Goal: Information Seeking & Learning: Find specific page/section

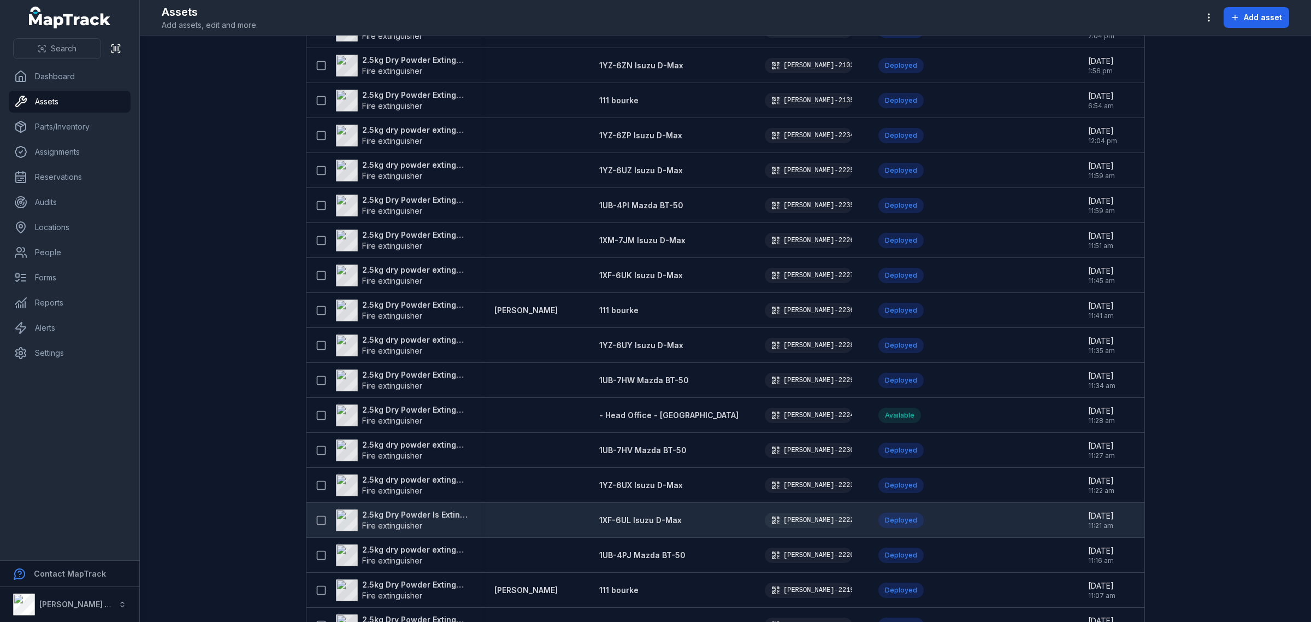
scroll to position [751, 0]
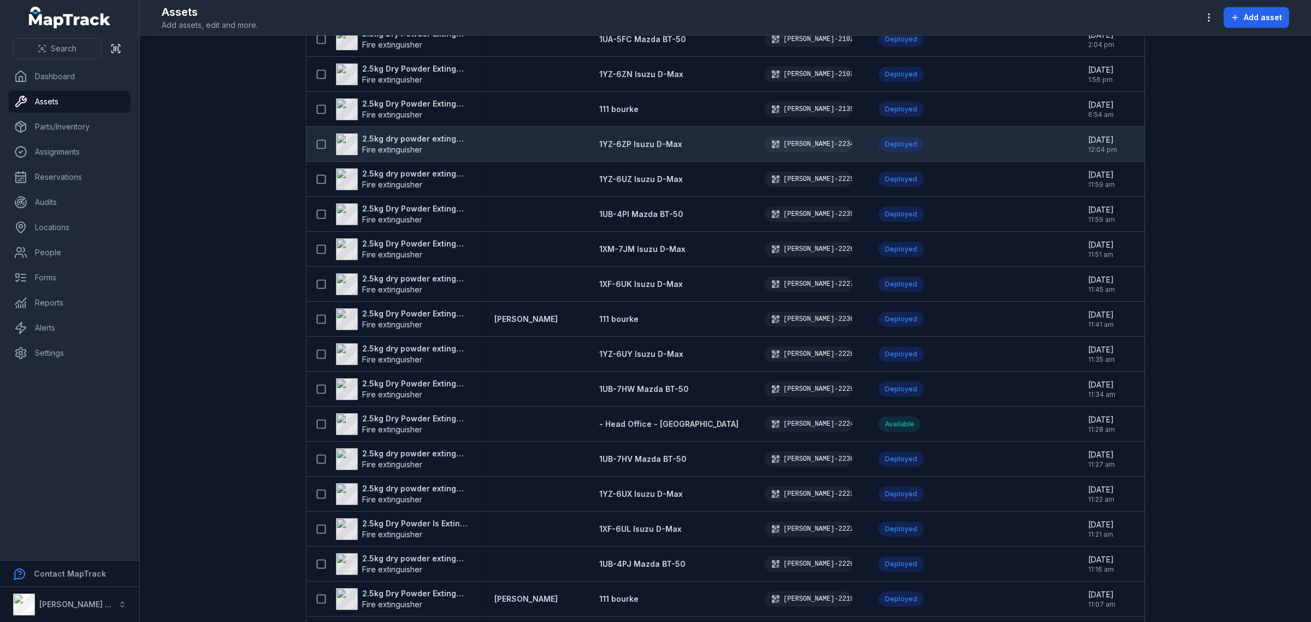
click at [419, 138] on strong "2.5kg dry powder extinguisher" at bounding box center [415, 138] width 106 height 11
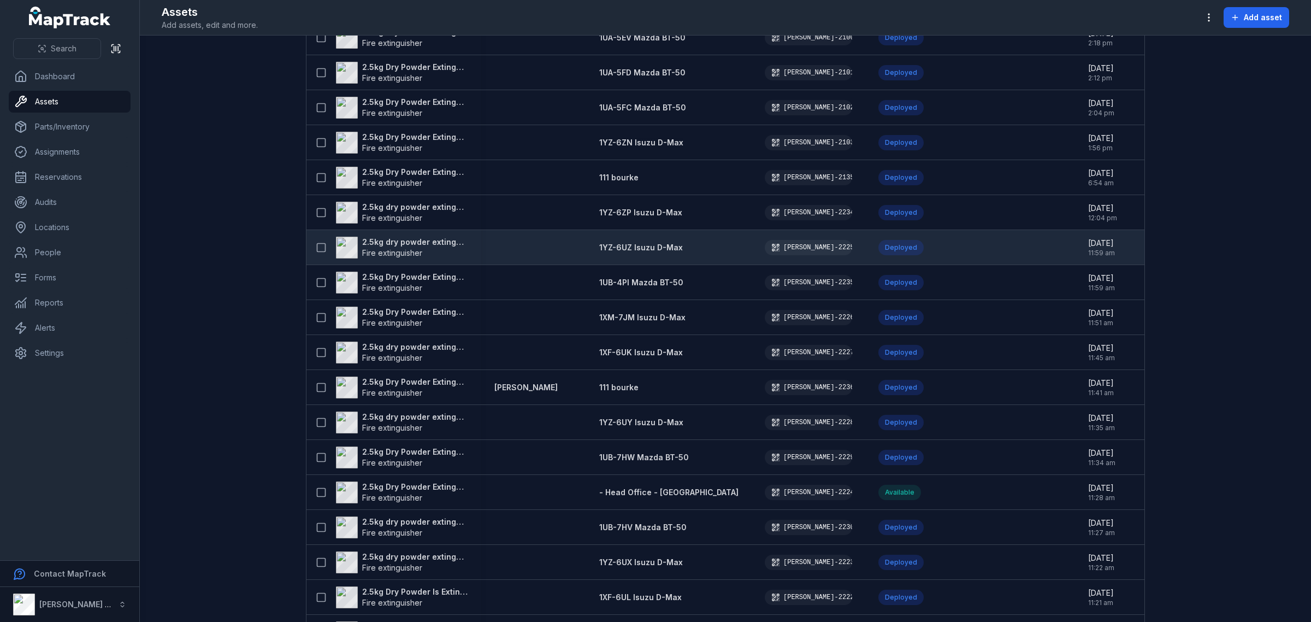
scroll to position [615, 0]
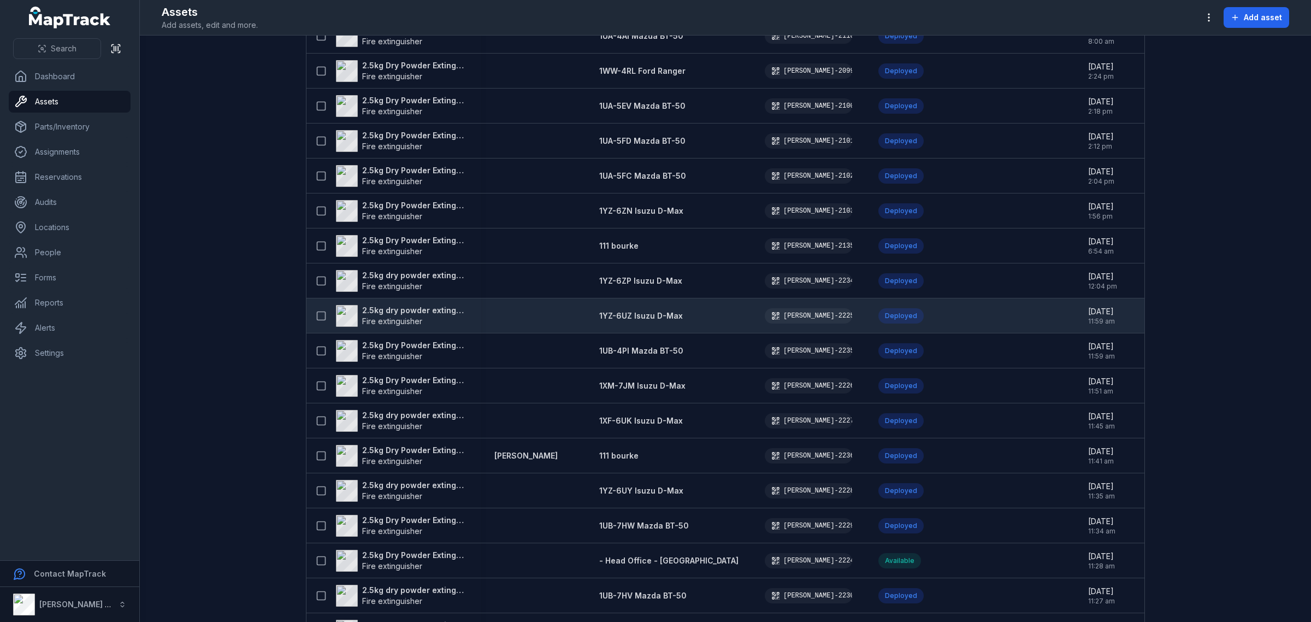
click at [427, 310] on strong "2.5kg dry powder extinguisher" at bounding box center [415, 310] width 106 height 11
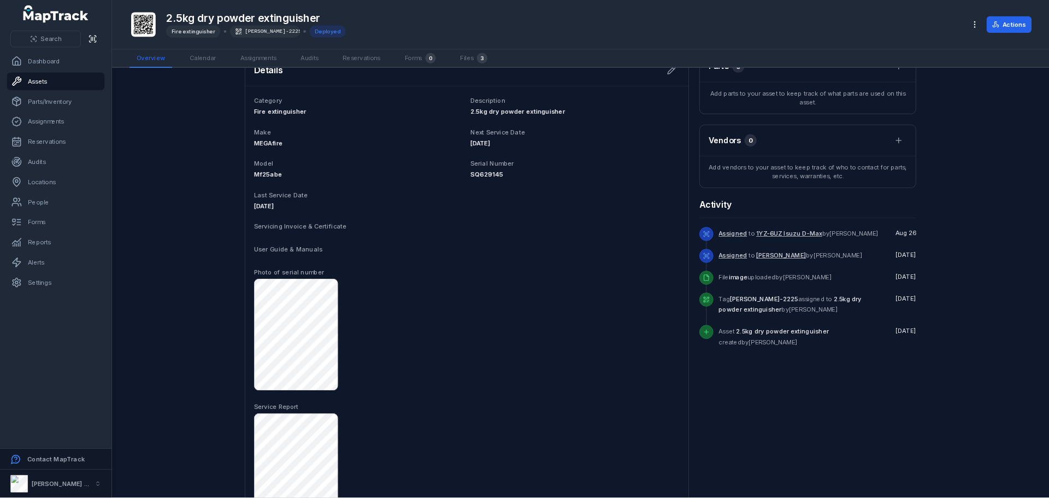
scroll to position [694, 0]
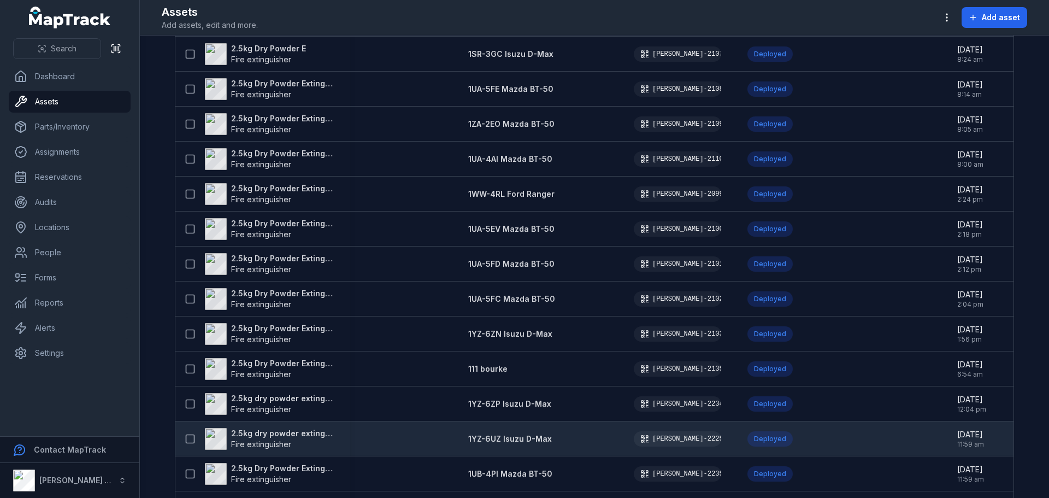
scroll to position [546, 0]
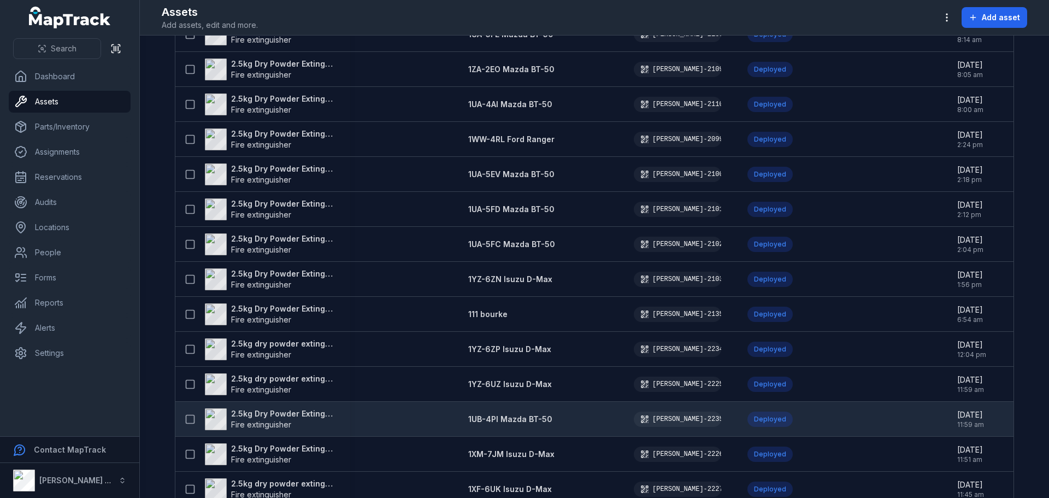
click at [302, 414] on strong "2.5kg Dry Powder Extinguisher" at bounding box center [284, 413] width 106 height 11
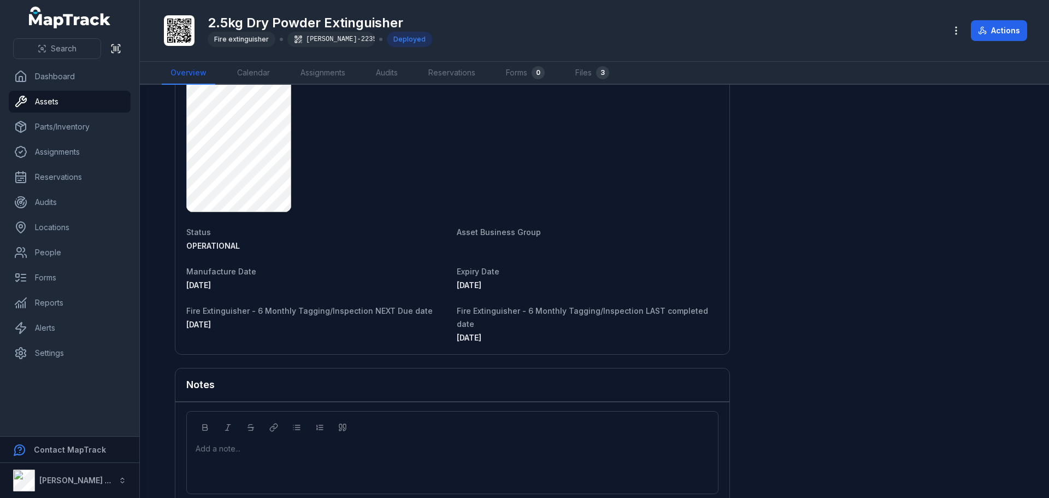
scroll to position [816, 0]
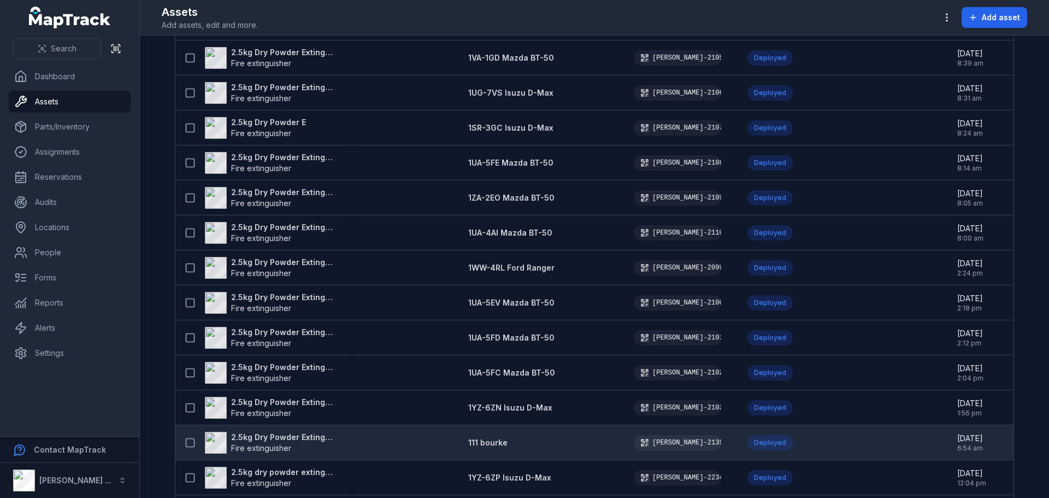
scroll to position [437, 0]
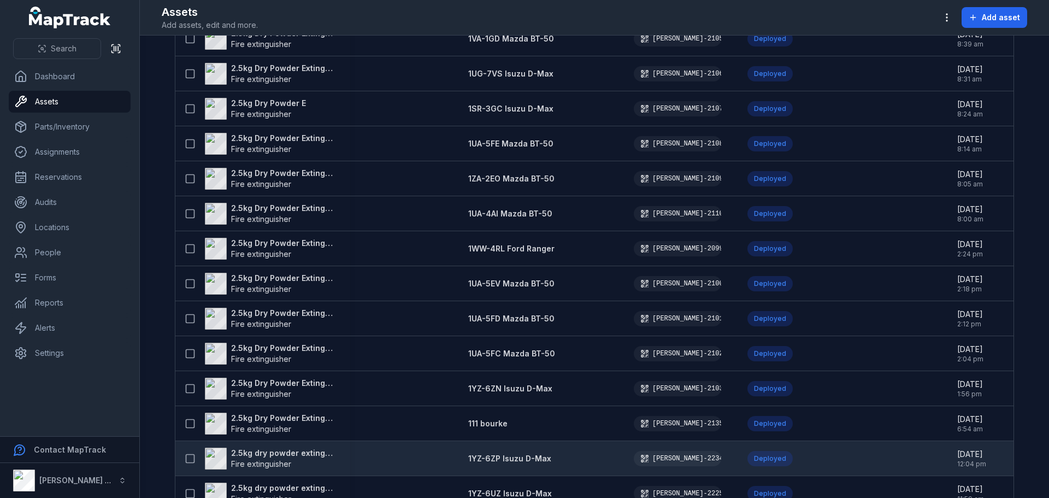
click at [305, 456] on strong "2.5kg dry powder extinguisher" at bounding box center [284, 453] width 106 height 11
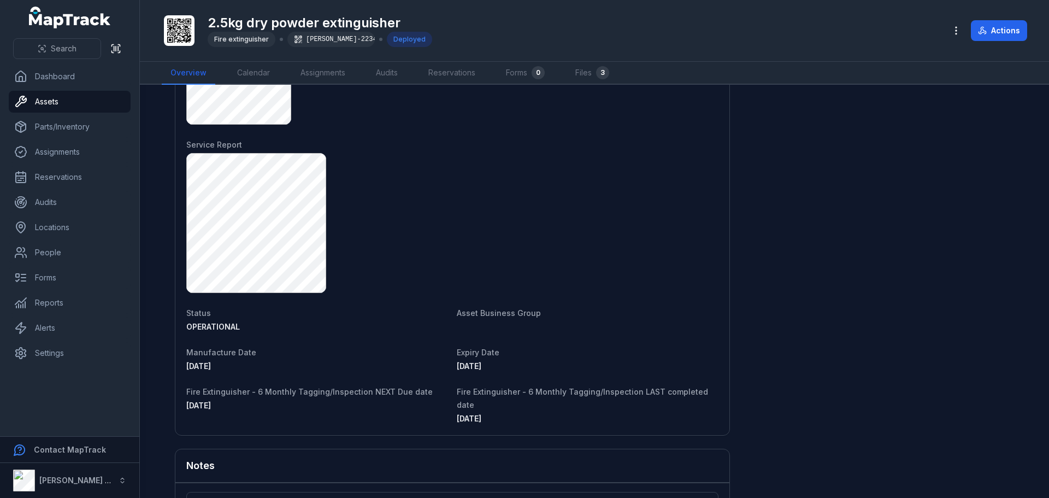
scroll to position [710, 0]
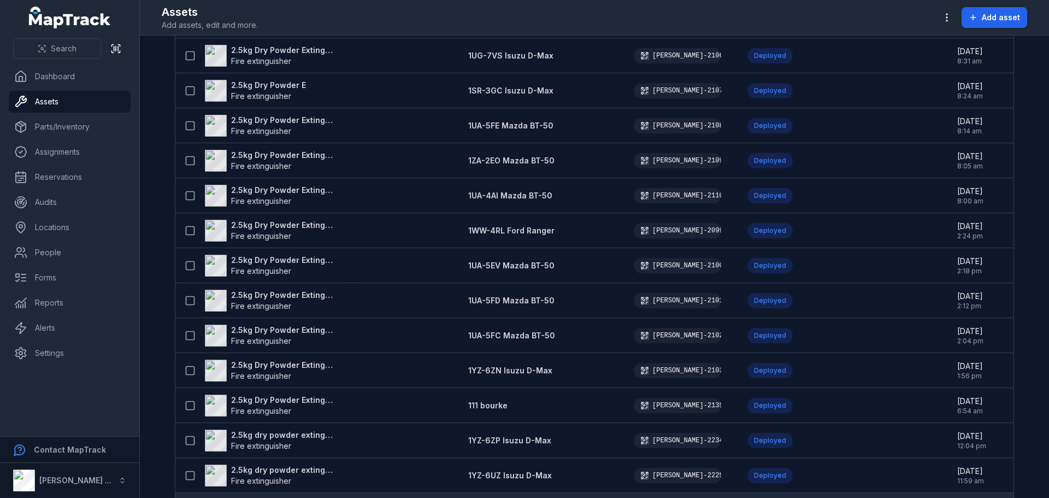
scroll to position [546, 0]
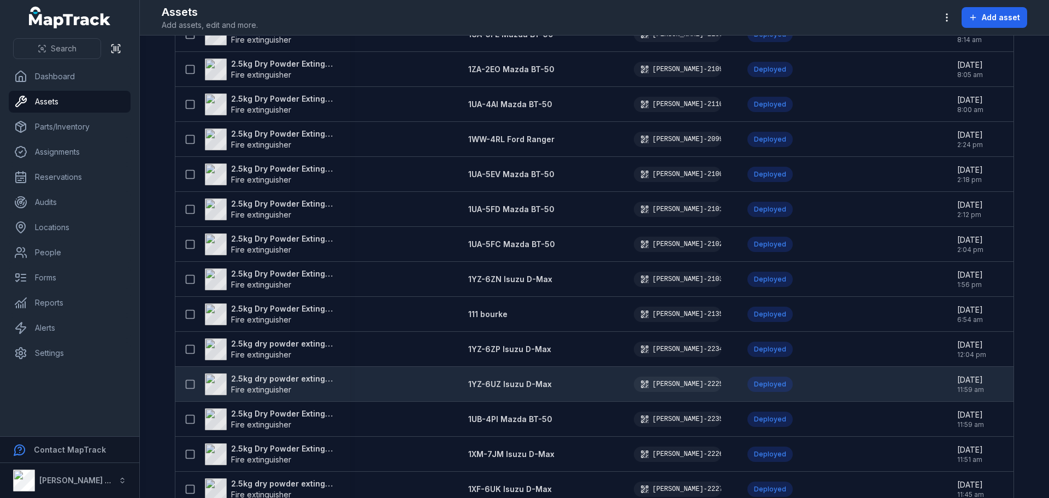
click at [311, 378] on strong "2.5kg dry powder extinguisher" at bounding box center [284, 378] width 106 height 11
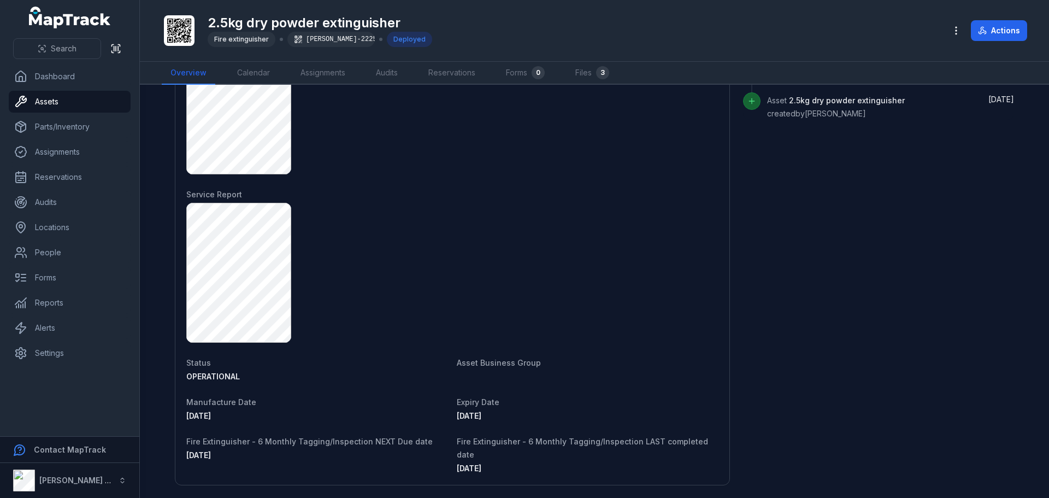
scroll to position [816, 0]
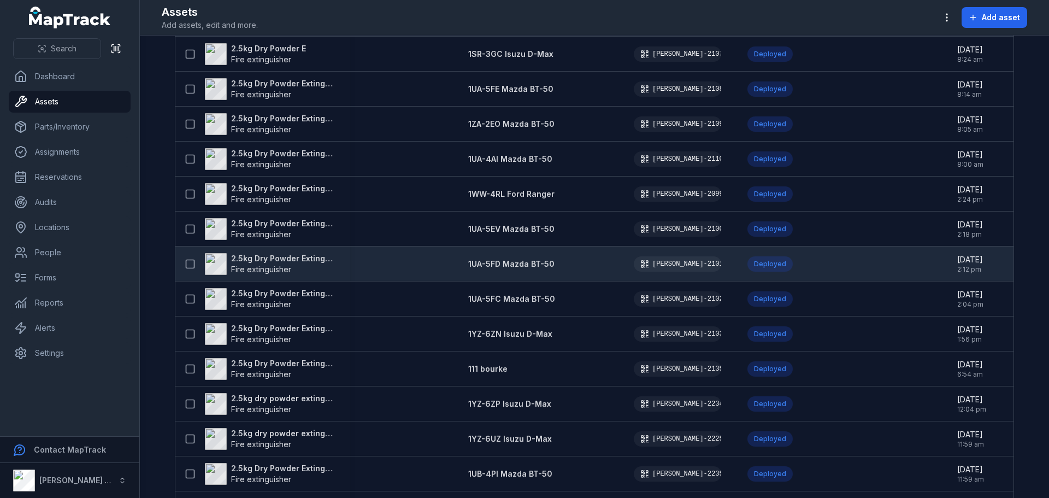
scroll to position [546, 0]
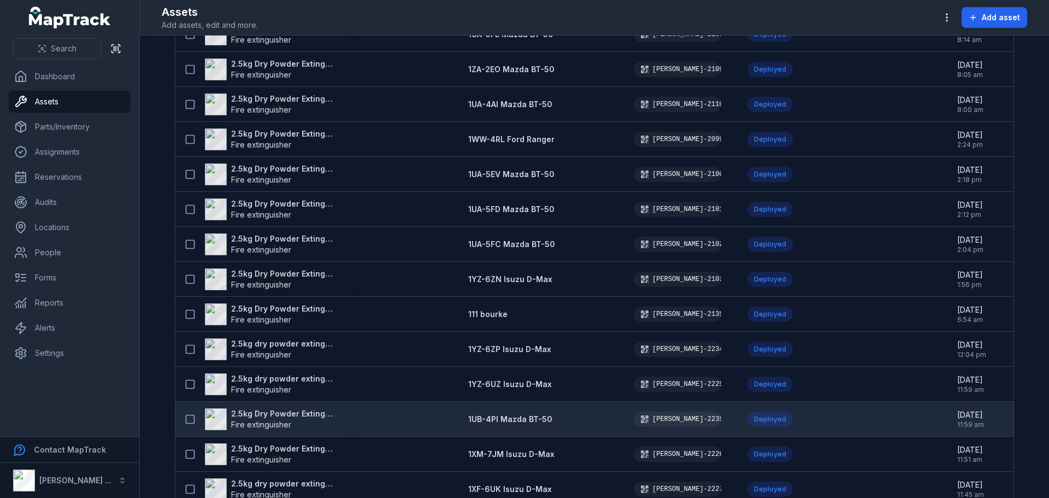
click at [294, 409] on strong "2.5kg Dry Powder Extinguisher" at bounding box center [284, 413] width 106 height 11
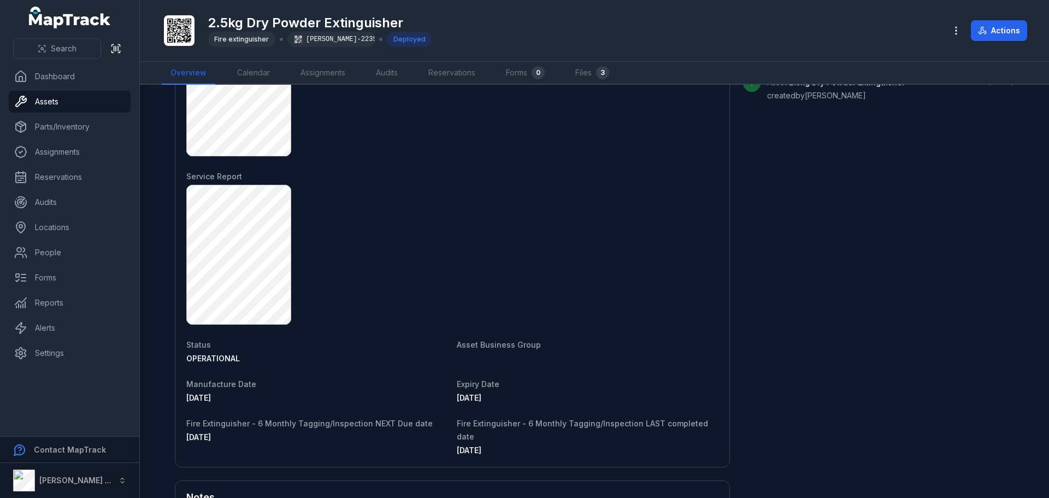
scroll to position [816, 0]
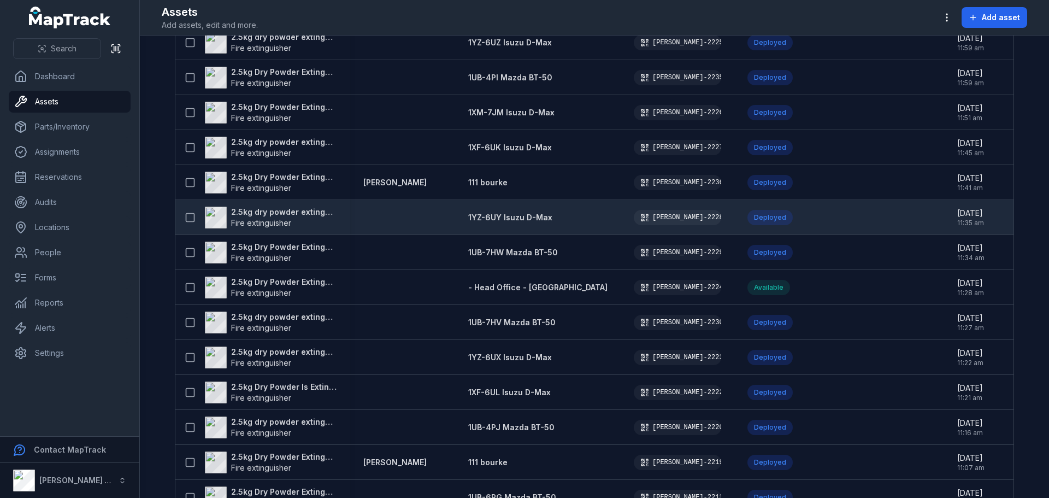
scroll to position [870, 0]
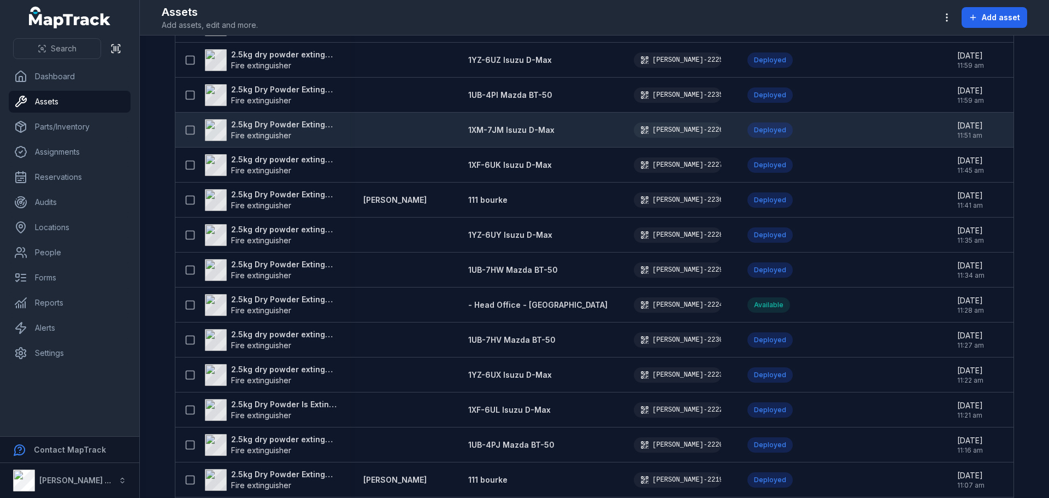
click at [301, 121] on strong "2.5kg Dry Powder Extinguisher" at bounding box center [284, 124] width 106 height 11
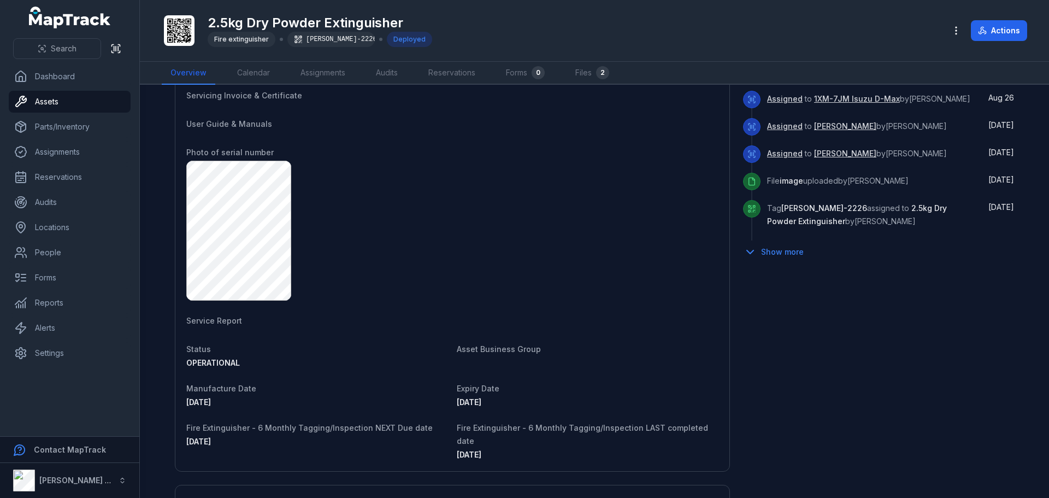
scroll to position [601, 0]
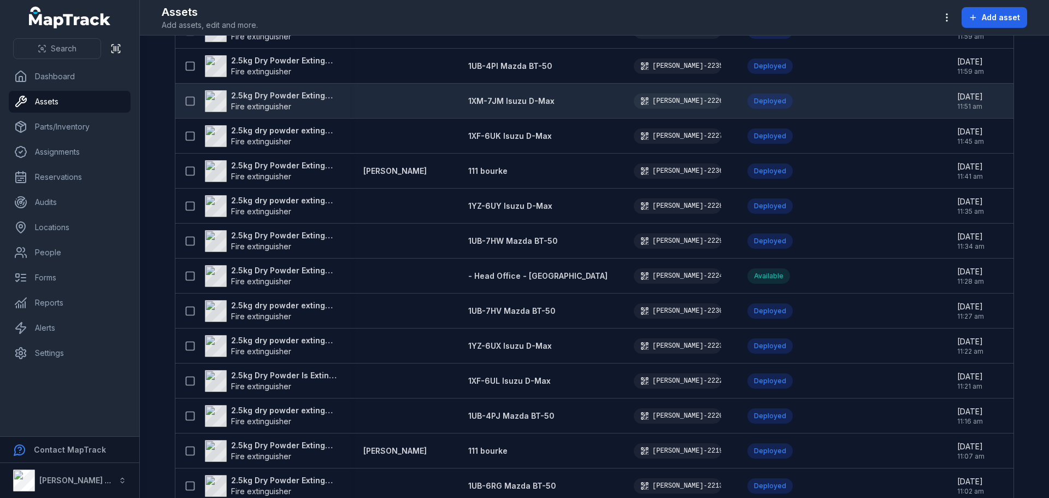
scroll to position [870, 0]
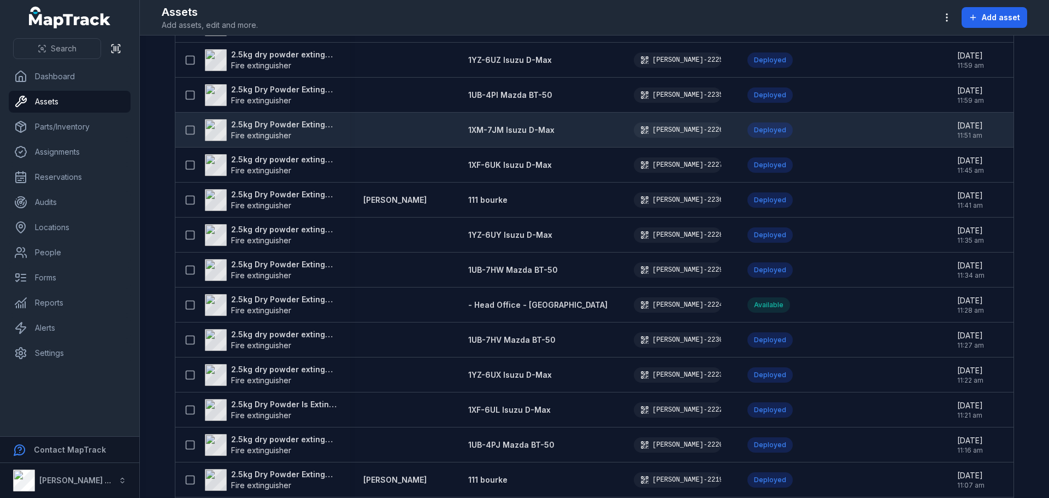
click at [303, 122] on strong "2.5kg Dry Powder Extinguisher" at bounding box center [284, 124] width 106 height 11
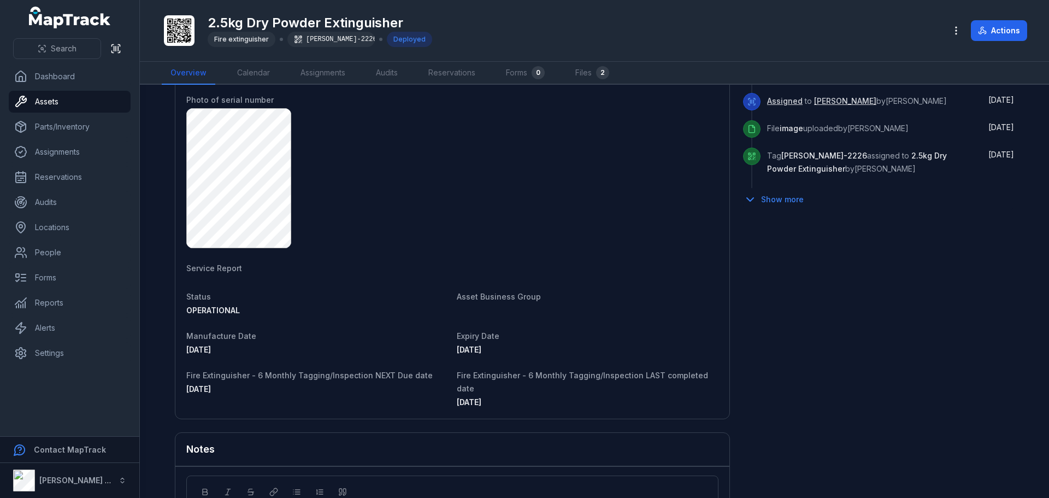
scroll to position [676, 0]
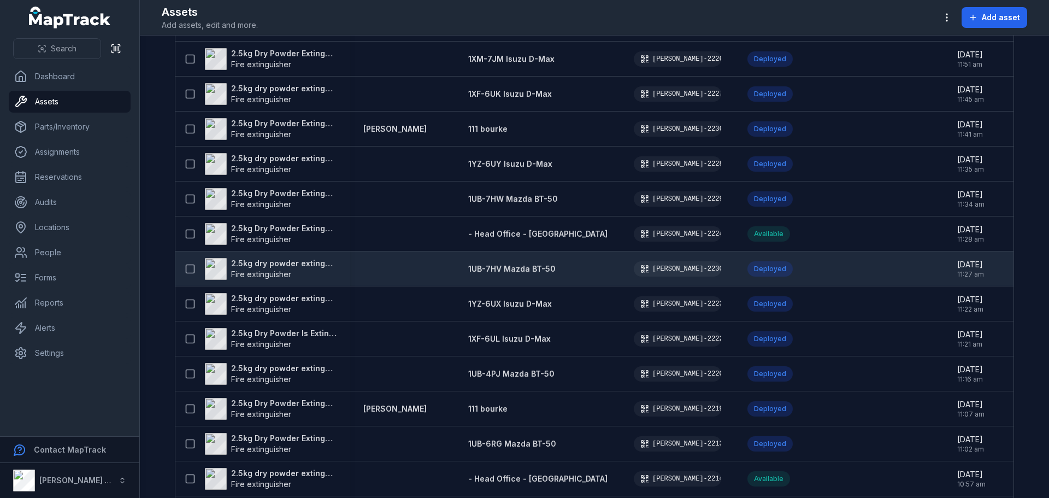
scroll to position [925, 0]
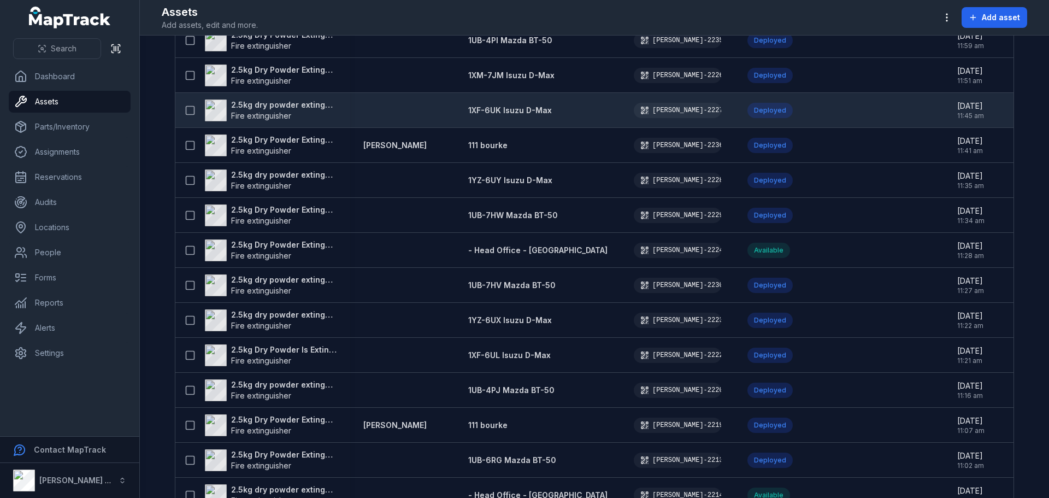
click at [310, 107] on strong "2.5kg dry powder extinguisher" at bounding box center [284, 104] width 106 height 11
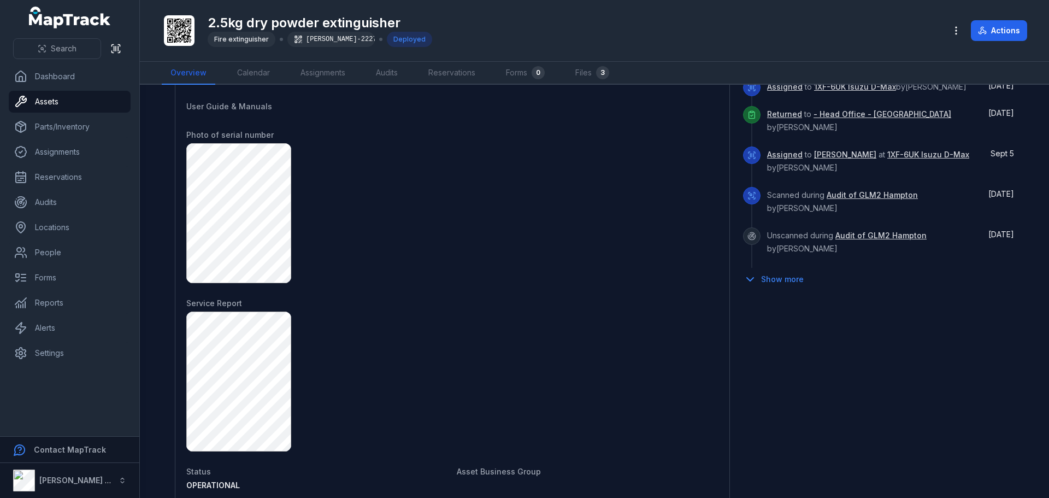
scroll to position [816, 0]
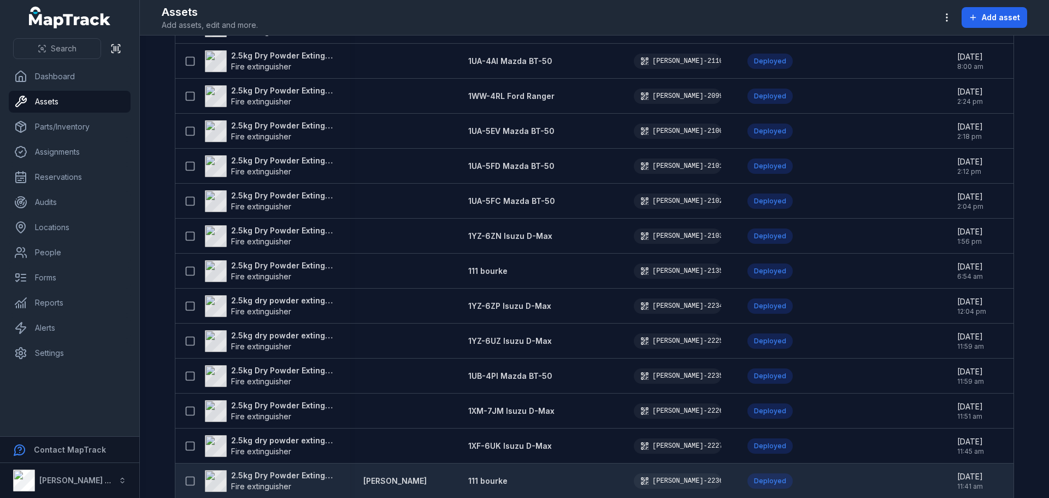
scroll to position [710, 0]
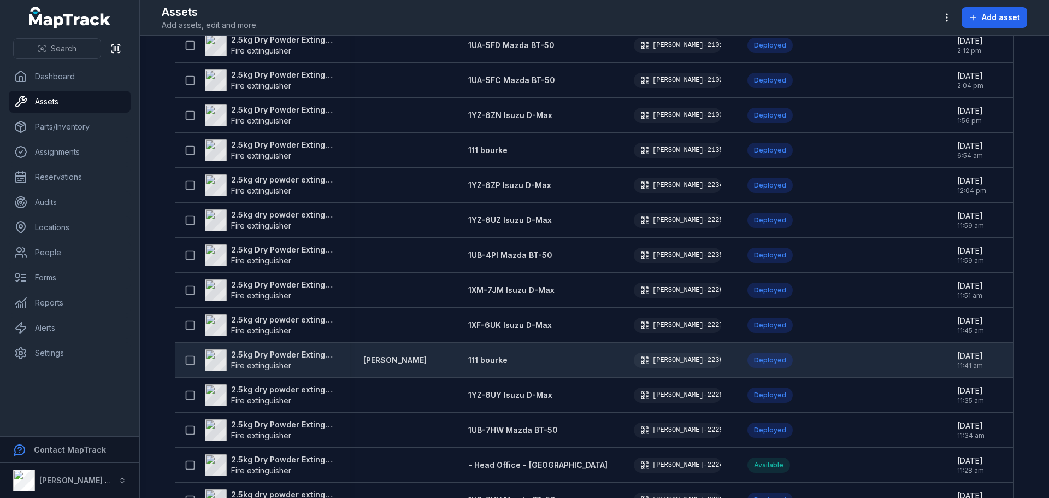
click at [293, 353] on strong "2.5kg Dry Powder Extinguisher" at bounding box center [284, 354] width 106 height 11
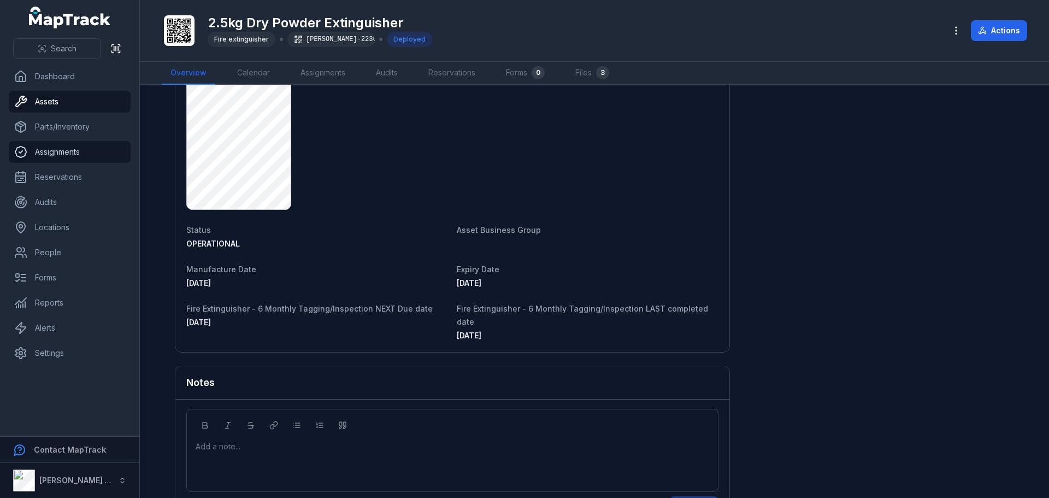
scroll to position [765, 0]
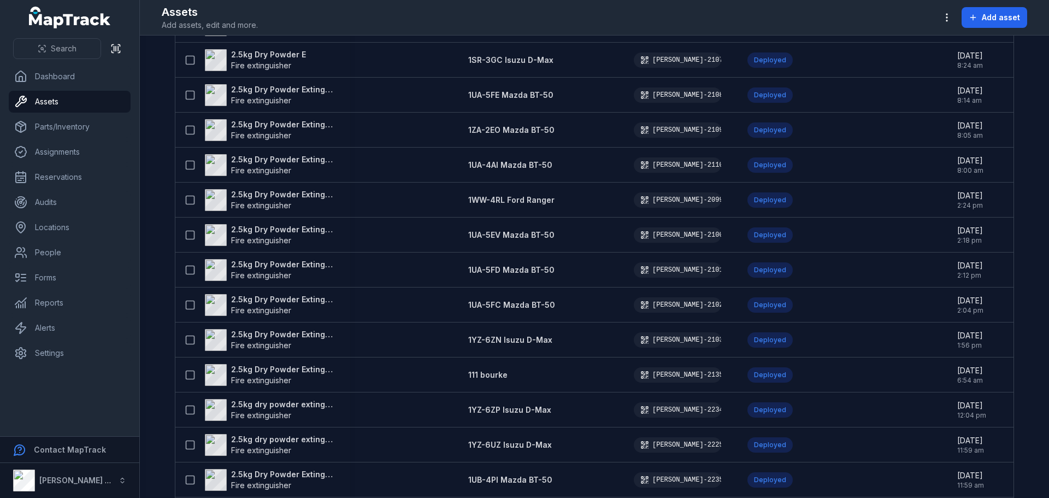
scroll to position [710, 0]
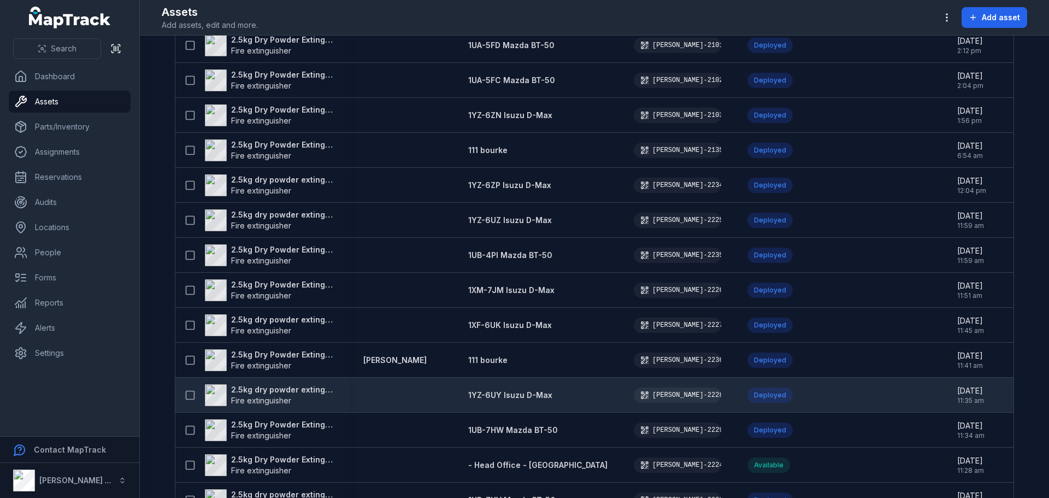
click at [279, 387] on strong "2.5kg dry powder extinguisher" at bounding box center [284, 389] width 106 height 11
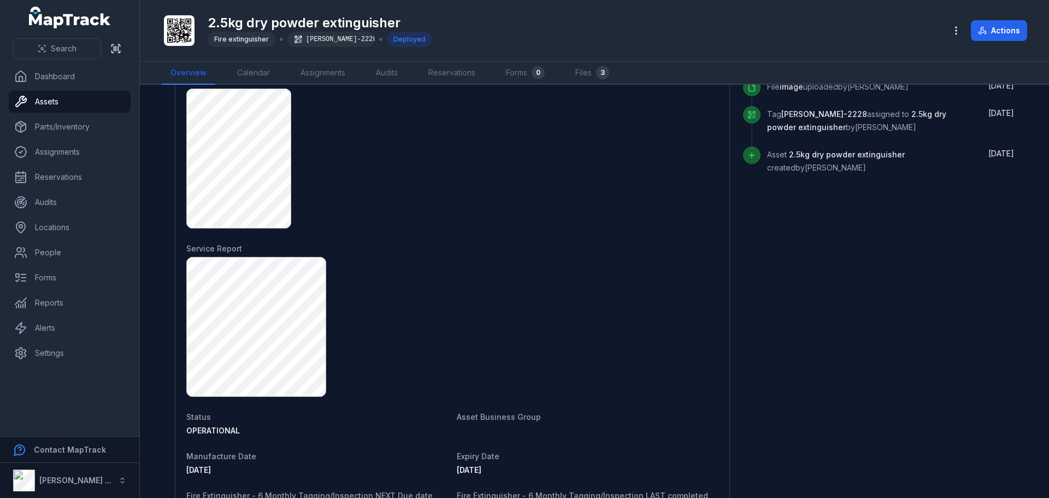
scroll to position [656, 0]
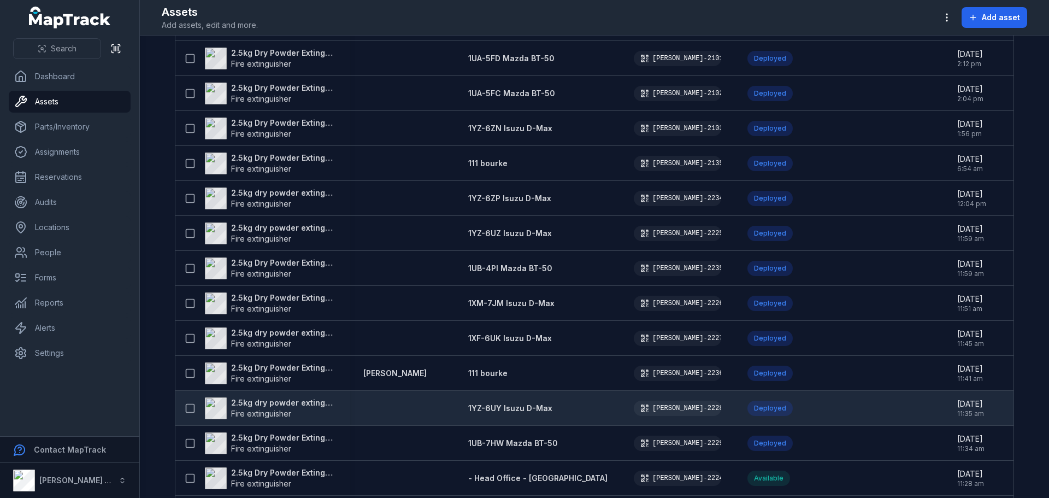
scroll to position [765, 0]
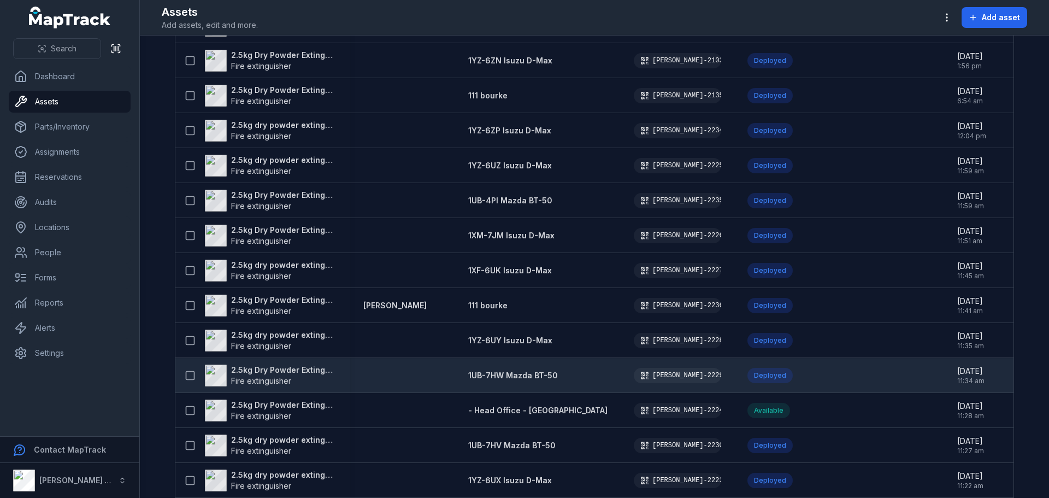
click at [297, 367] on strong "2.5kg Dry Powder Extinguisher" at bounding box center [284, 369] width 106 height 11
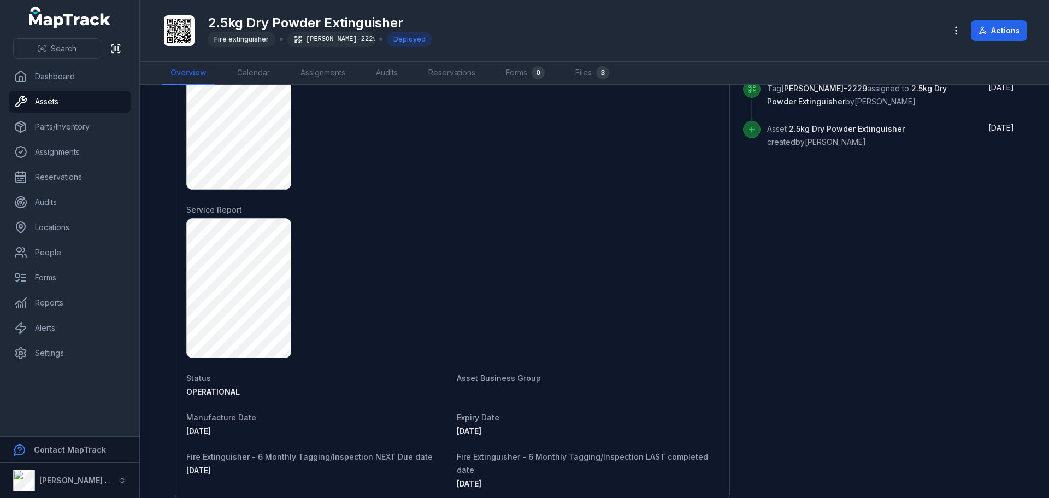
scroll to position [816, 0]
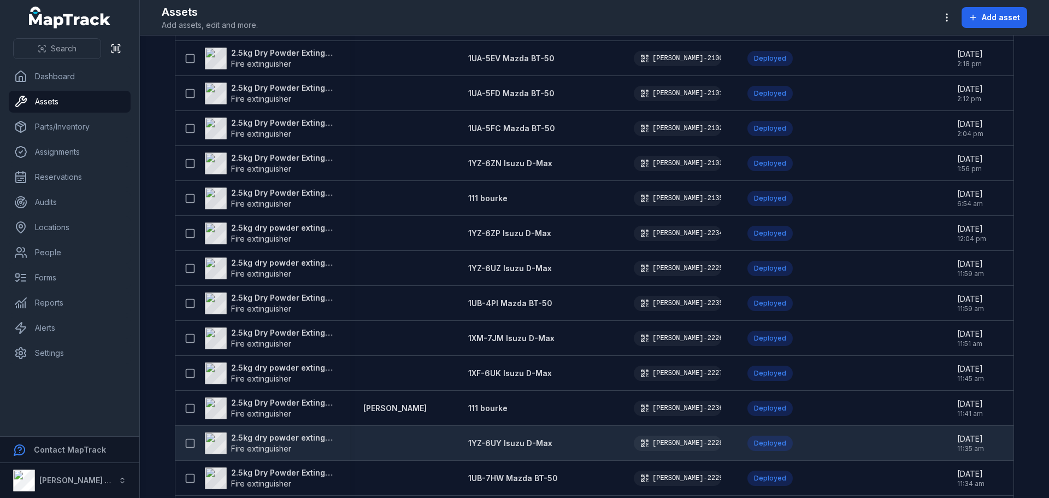
scroll to position [765, 0]
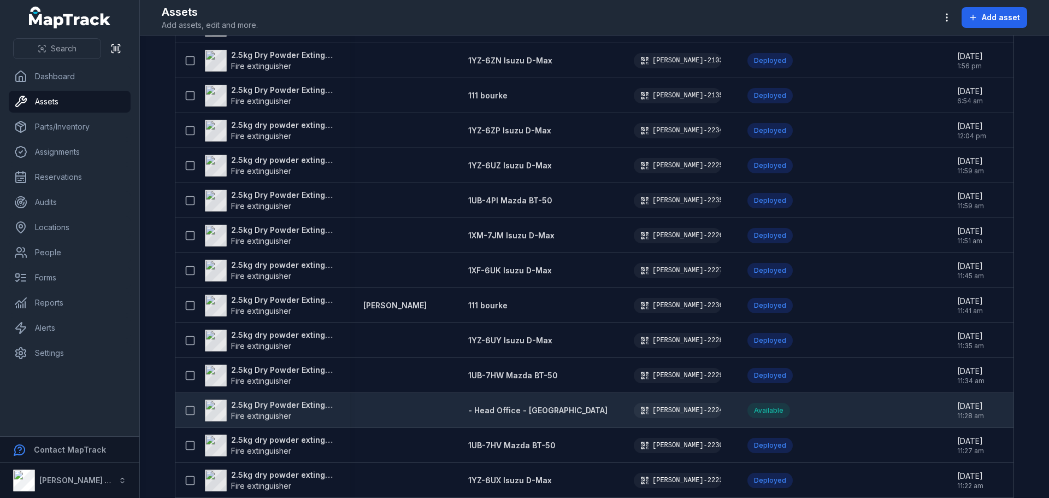
click at [314, 405] on strong "2.5kg Dry Powder Extinguisher" at bounding box center [284, 404] width 106 height 11
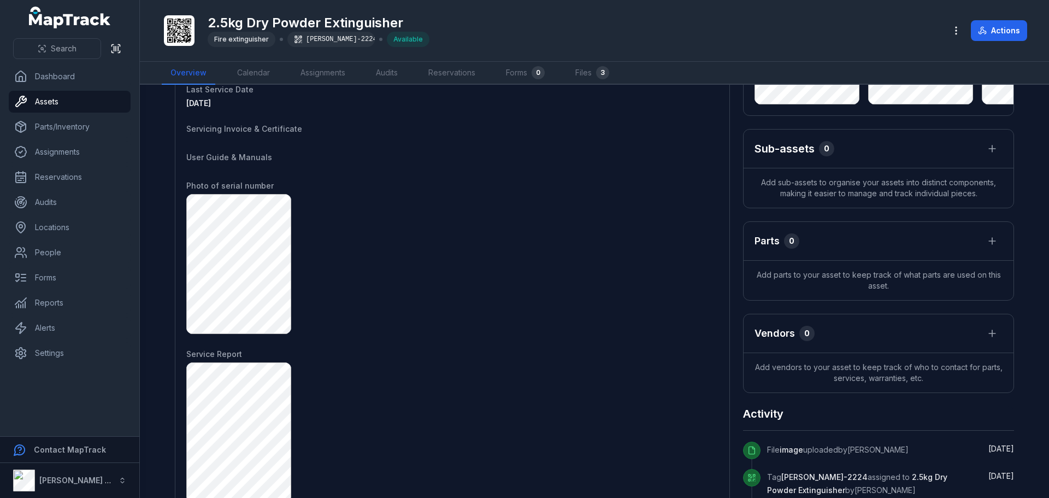
scroll to position [504, 0]
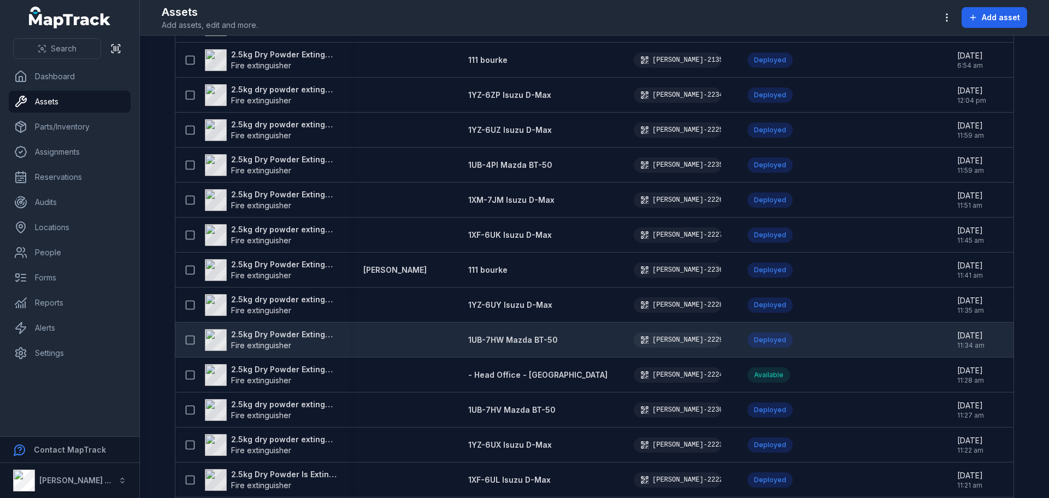
scroll to position [820, 0]
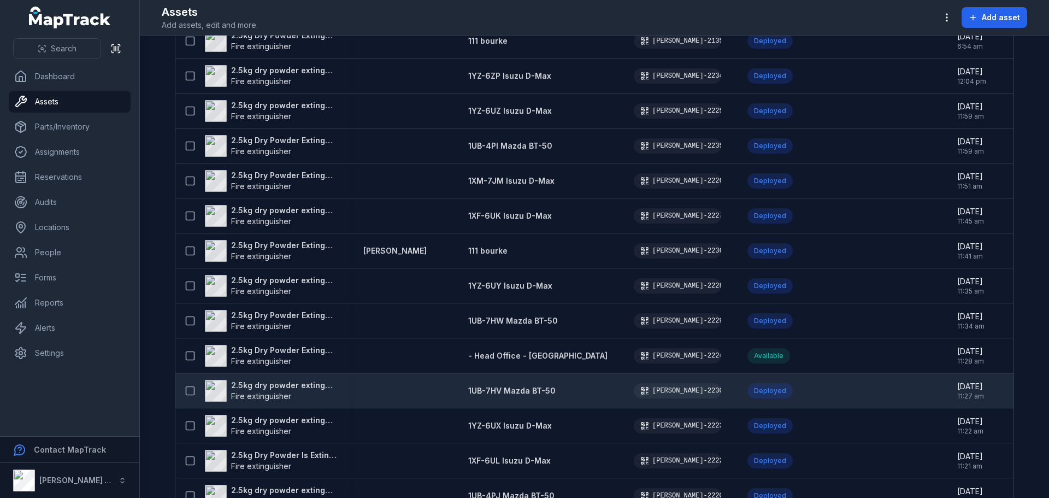
click at [259, 387] on strong "2.5kg dry powder extinguisher" at bounding box center [284, 385] width 106 height 11
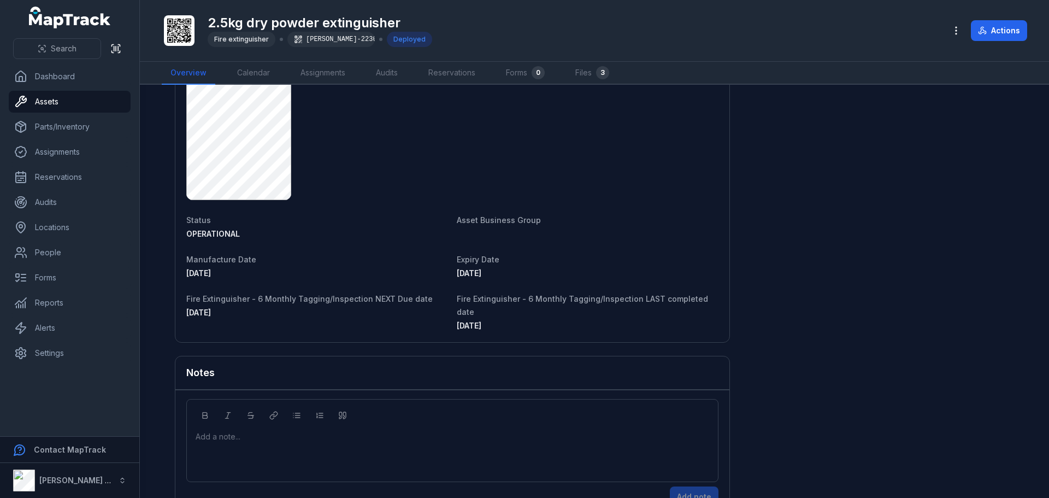
scroll to position [816, 0]
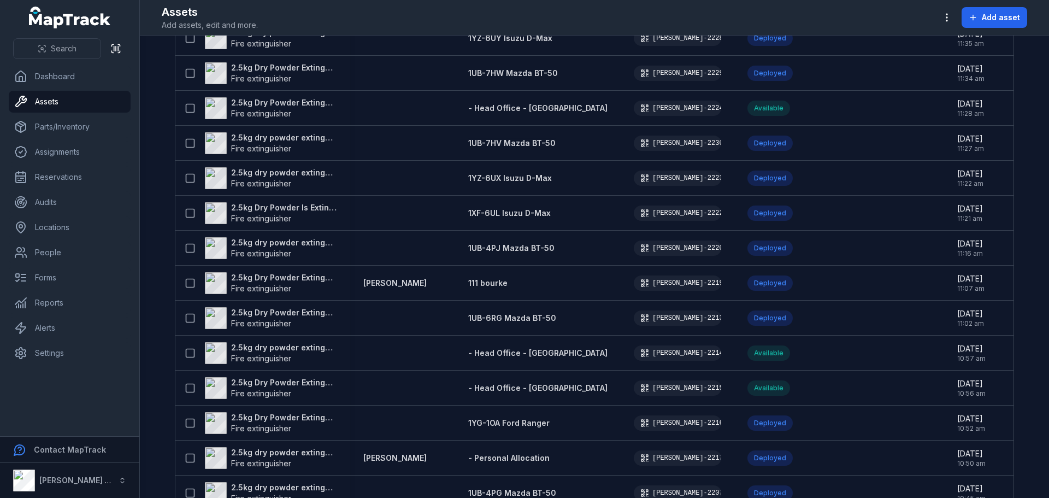
scroll to position [1093, 0]
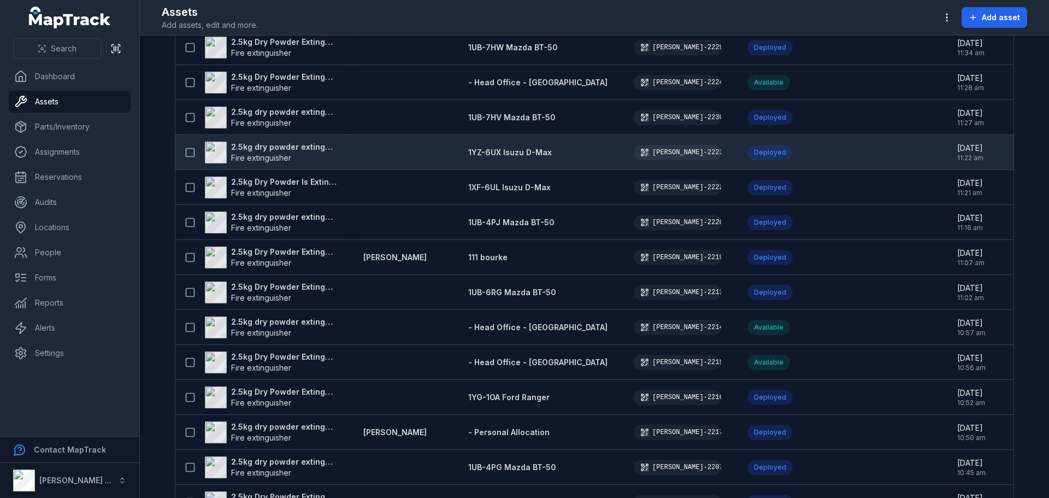
click at [309, 146] on strong "2.5kg dry powder extinguisher" at bounding box center [284, 147] width 106 height 11
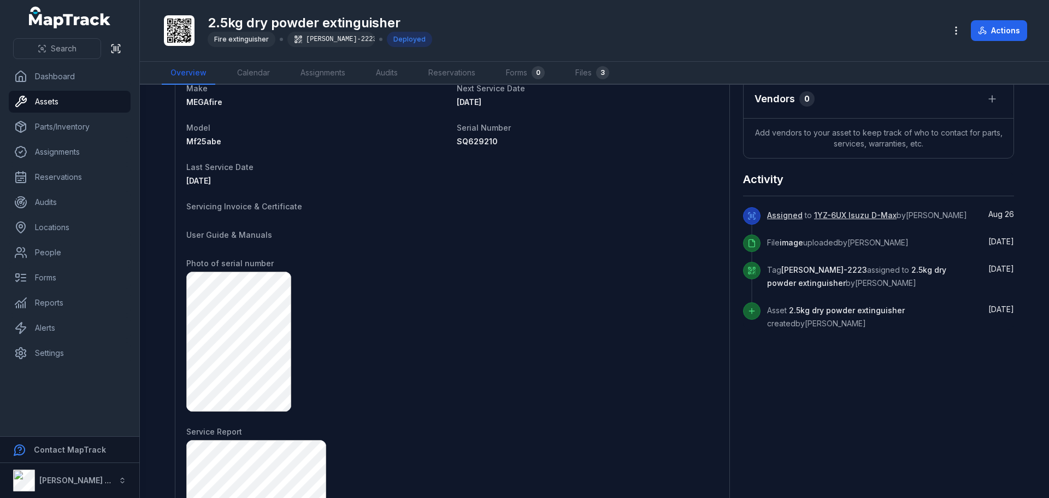
scroll to position [437, 0]
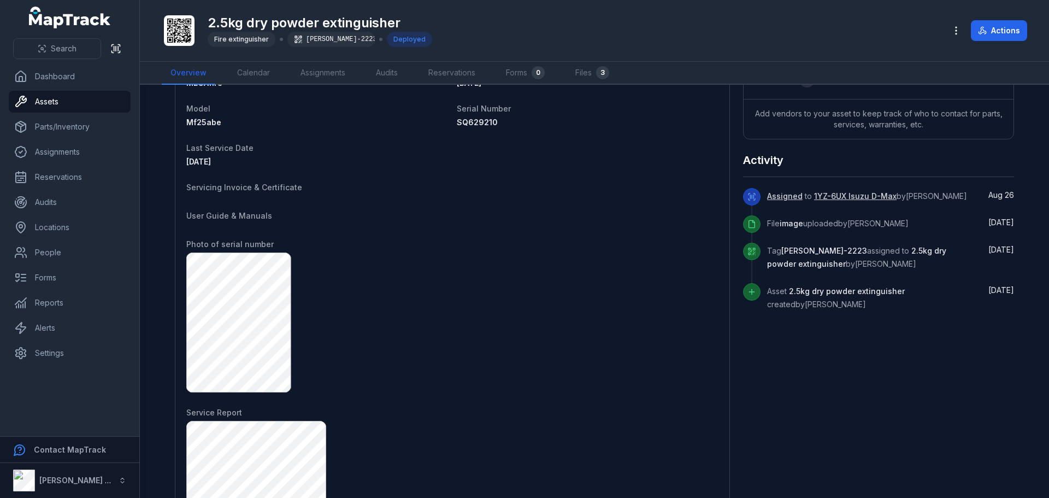
drag, startPoint x: 548, startPoint y: 288, endPoint x: 507, endPoint y: 310, distance: 46.4
click at [507, 310] on div at bounding box center [452, 322] width 532 height 140
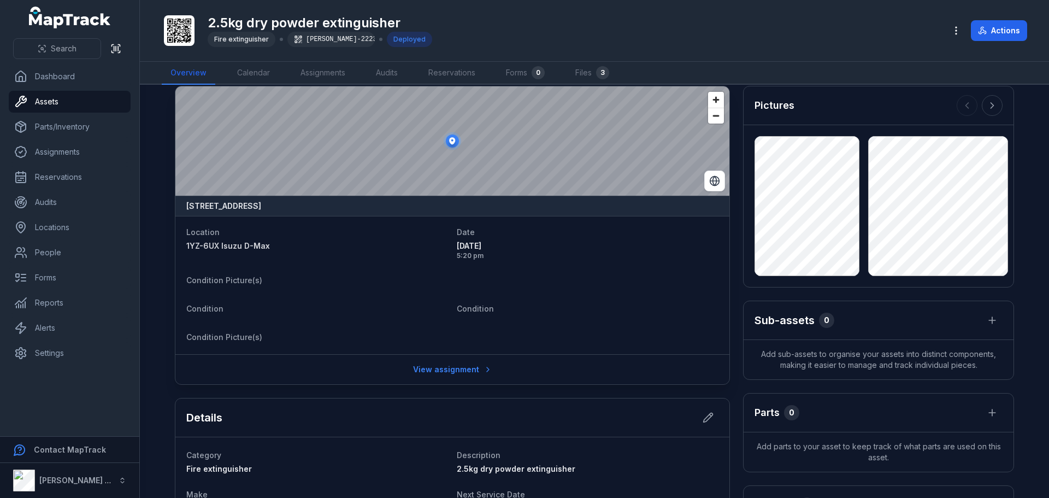
scroll to position [0, 0]
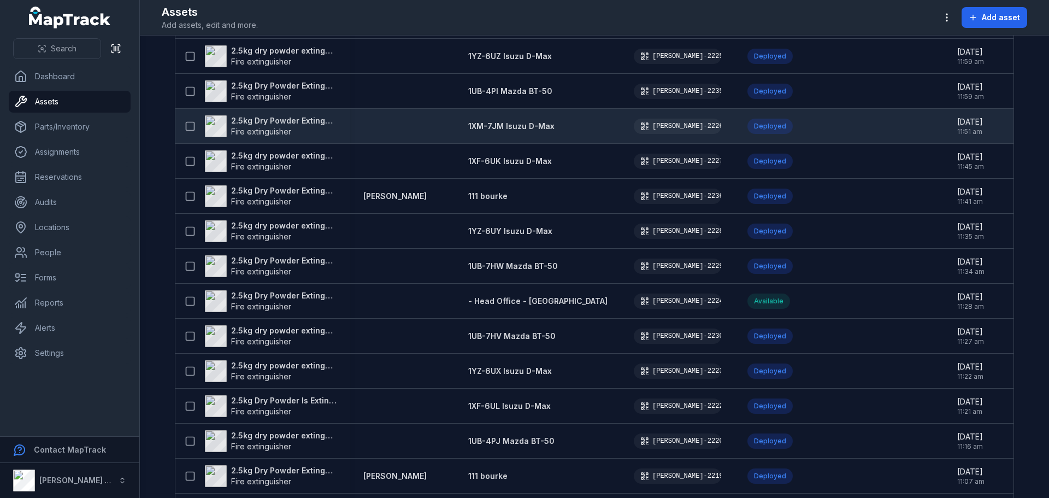
scroll to position [929, 0]
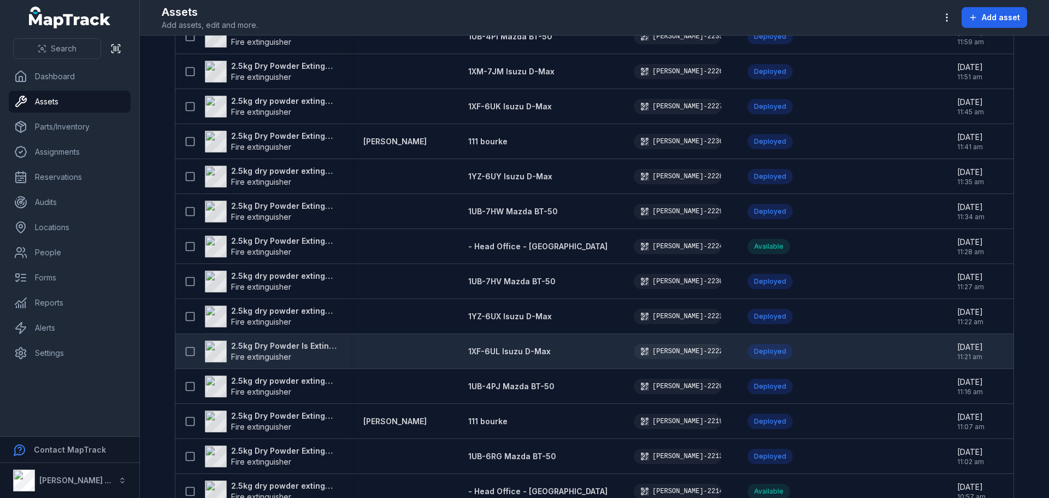
click at [289, 348] on strong "2.5kg Dry Powder Is Extinguisher" at bounding box center [284, 345] width 106 height 11
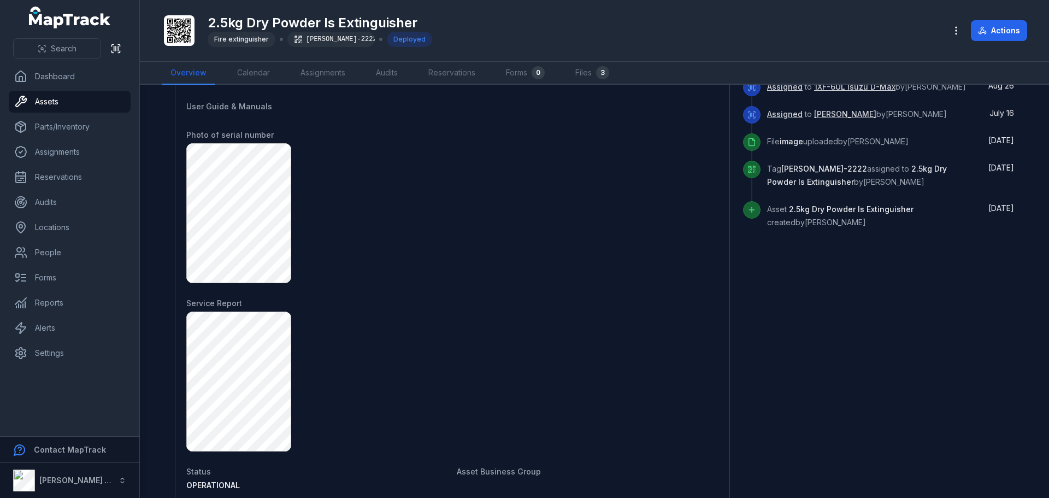
scroll to position [710, 0]
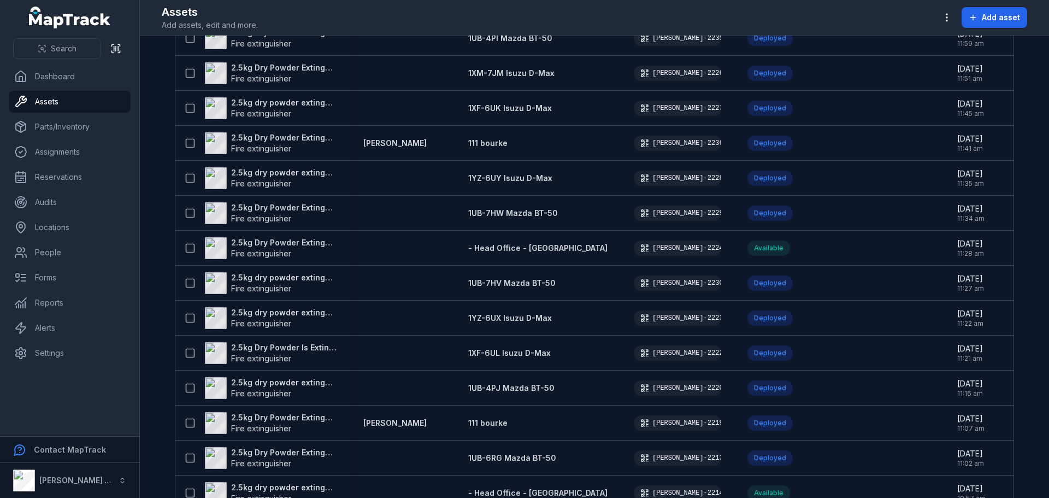
scroll to position [929, 0]
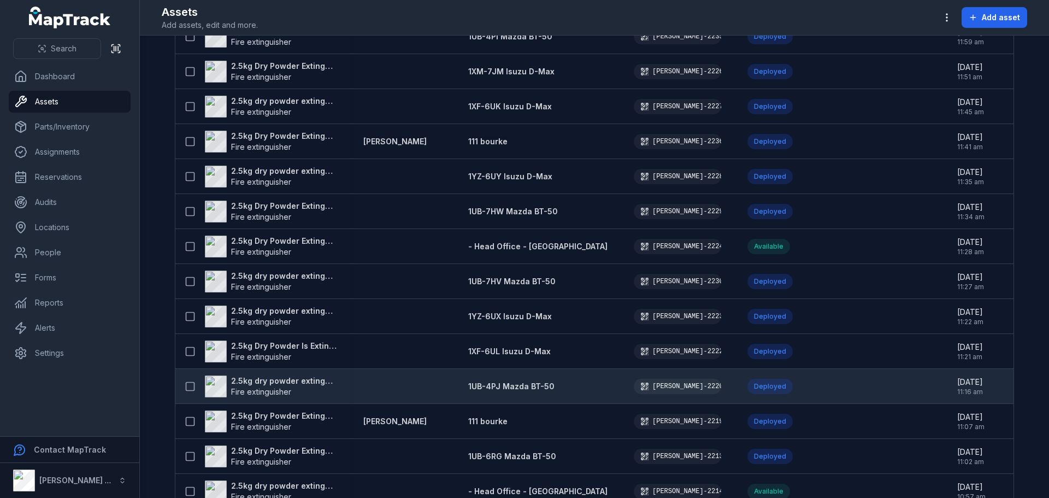
click at [311, 378] on strong "2.5kg dry powder extinguisher" at bounding box center [284, 380] width 106 height 11
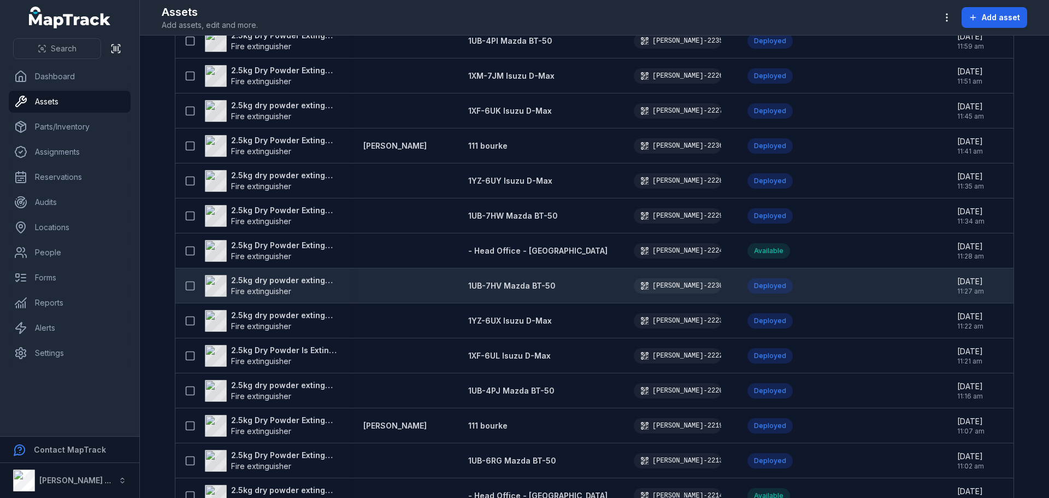
scroll to position [984, 0]
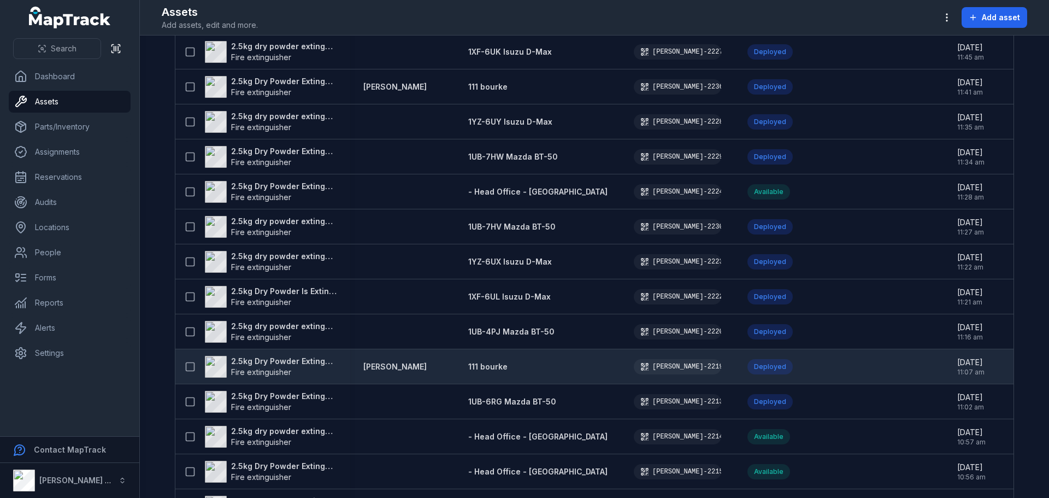
click at [283, 361] on strong "2.5kg Dry Powder Extinguisher" at bounding box center [284, 361] width 106 height 11
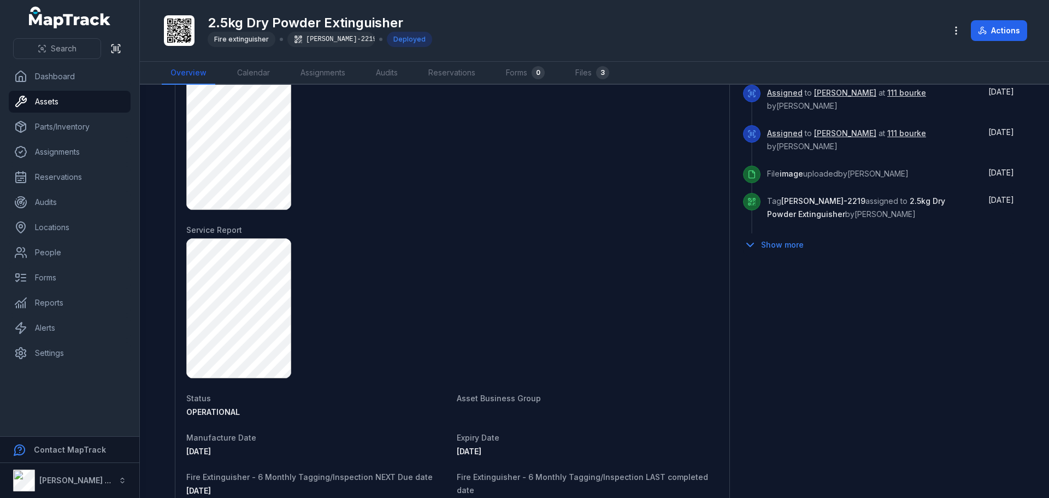
scroll to position [601, 0]
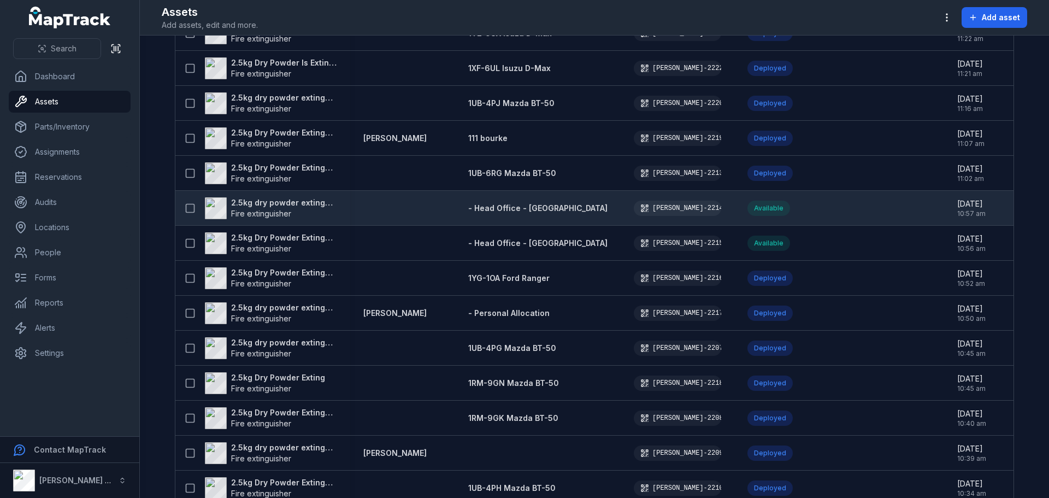
scroll to position [1308, 0]
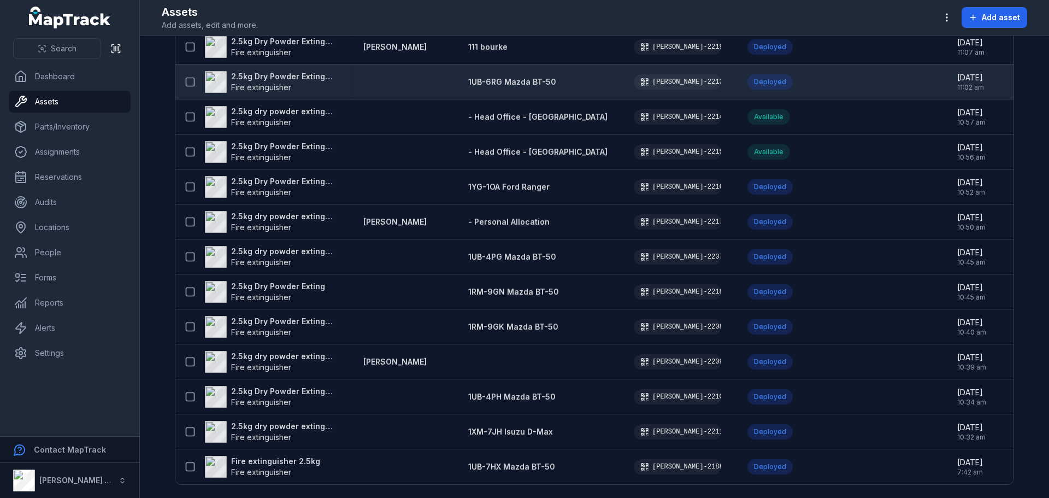
click at [273, 73] on strong "2.5kg Dry Powder Extinguisher" at bounding box center [284, 76] width 106 height 11
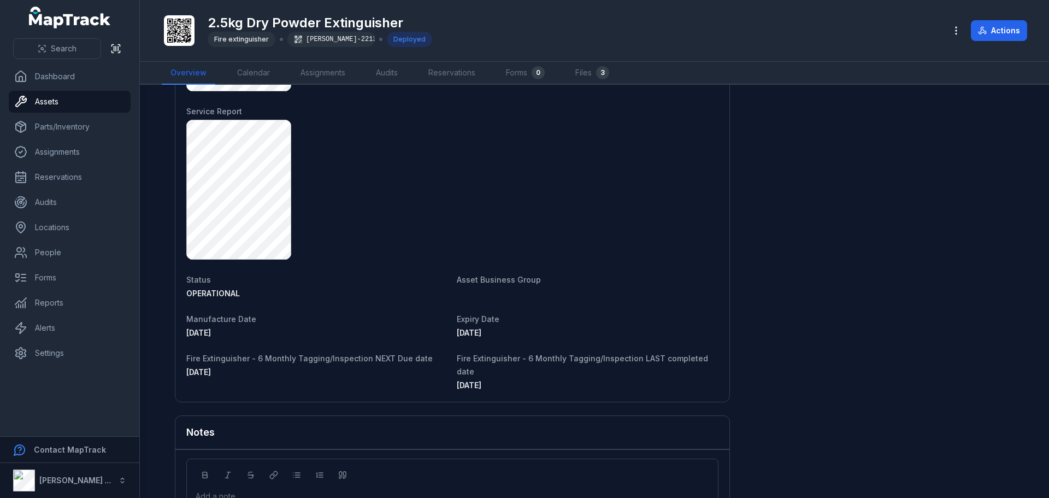
scroll to position [765, 0]
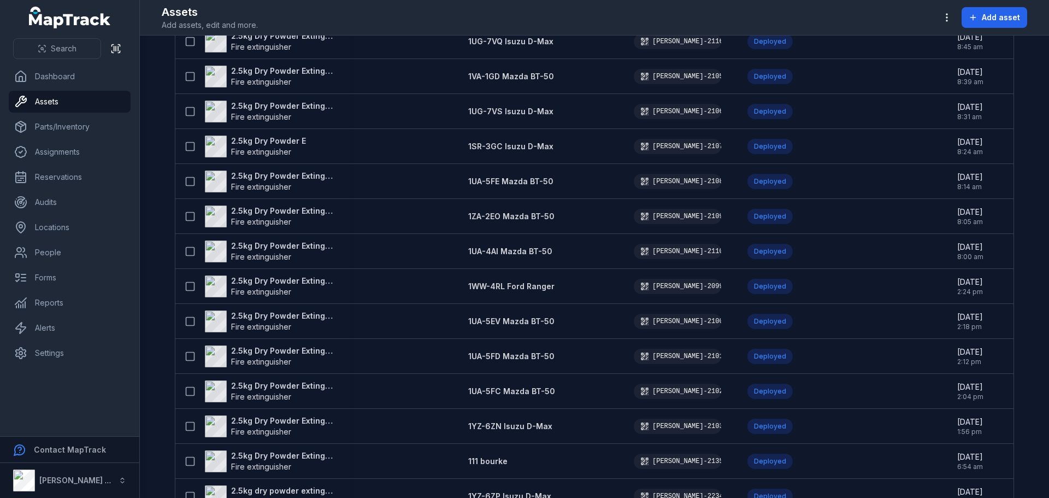
scroll to position [1308, 0]
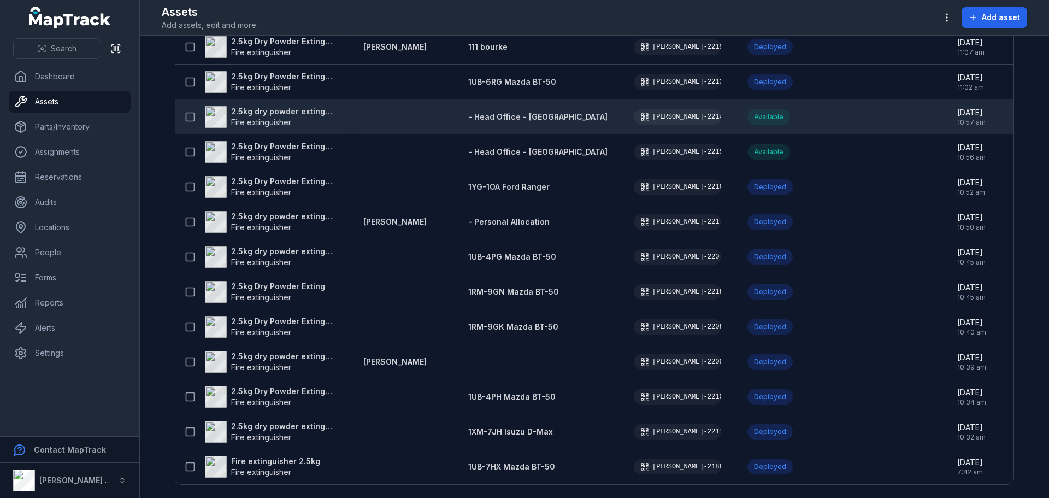
click at [308, 107] on strong "2.5kg dry powder extinguisher" at bounding box center [284, 111] width 106 height 11
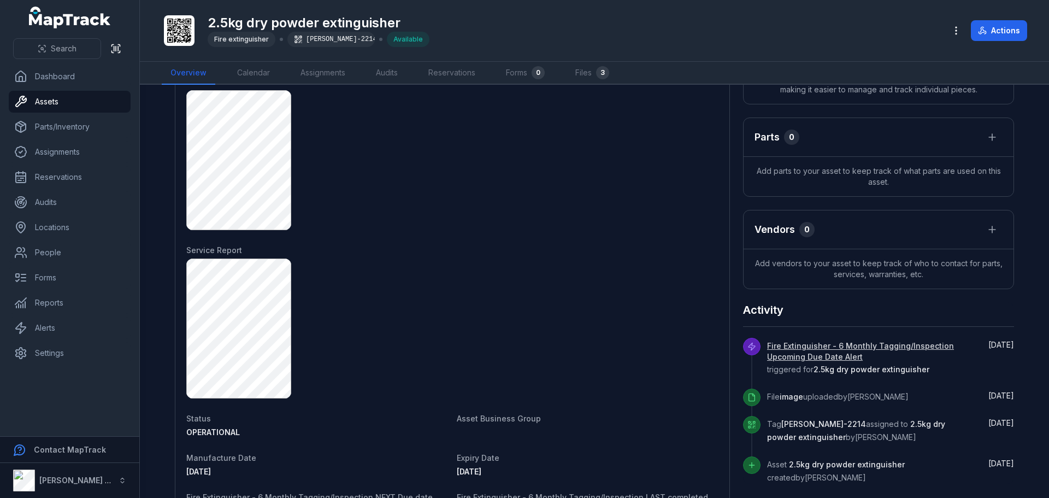
scroll to position [437, 0]
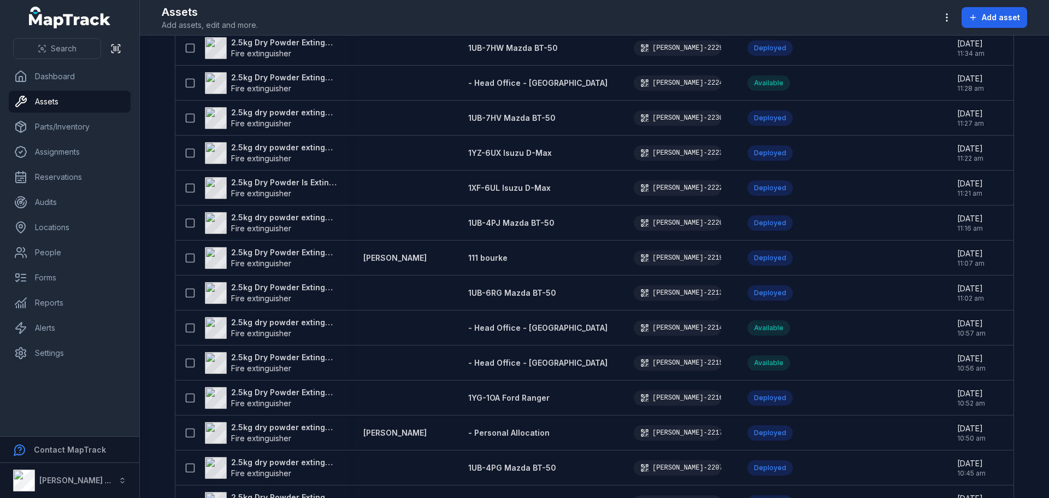
scroll to position [1202, 0]
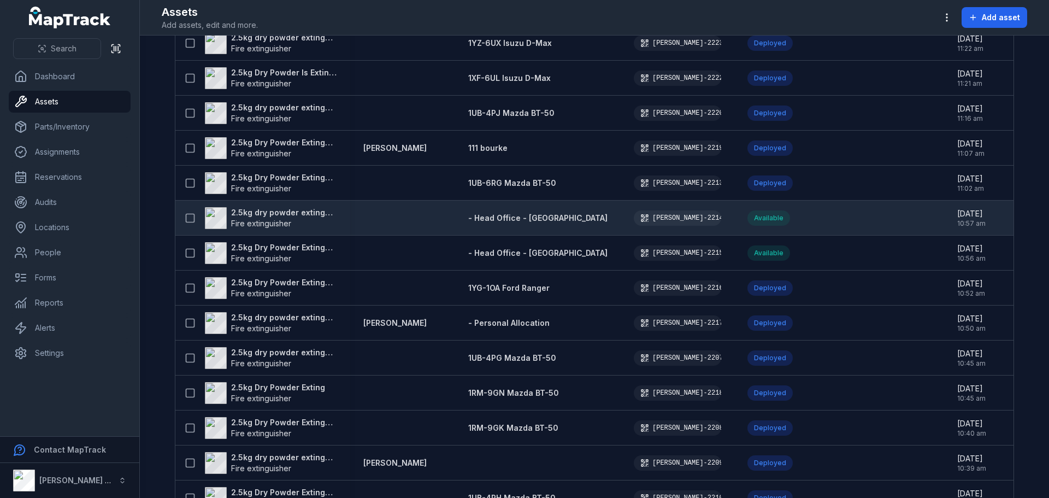
click at [293, 212] on strong "2.5kg dry powder extinguisher" at bounding box center [284, 212] width 106 height 11
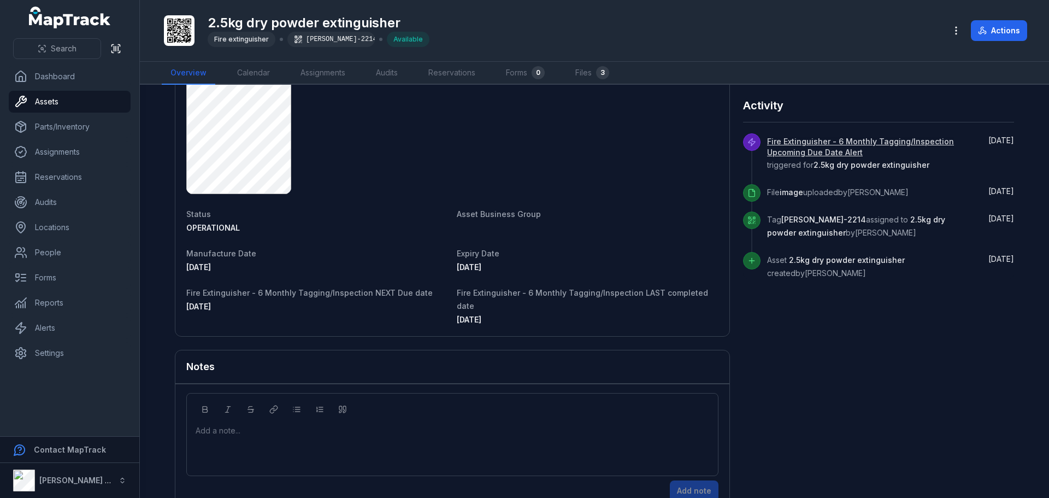
scroll to position [504, 0]
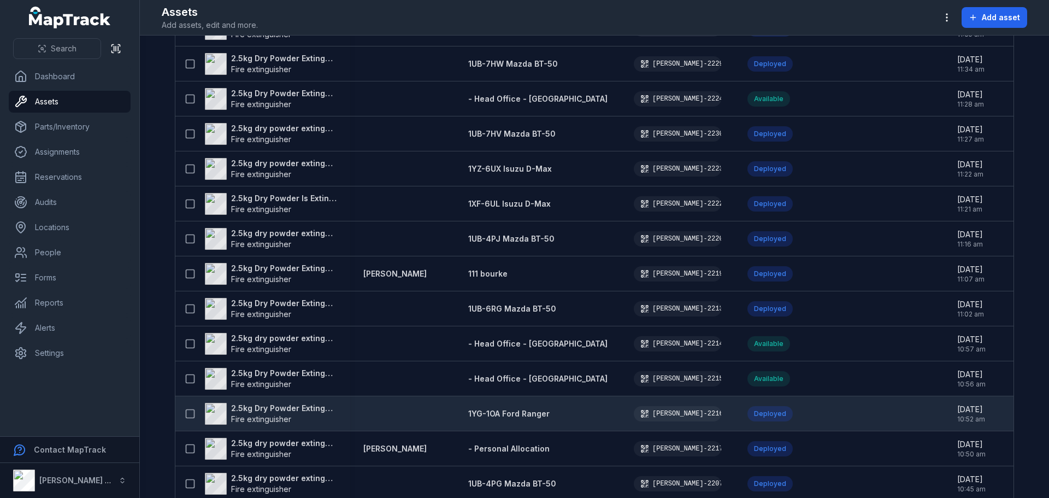
scroll to position [1093, 0]
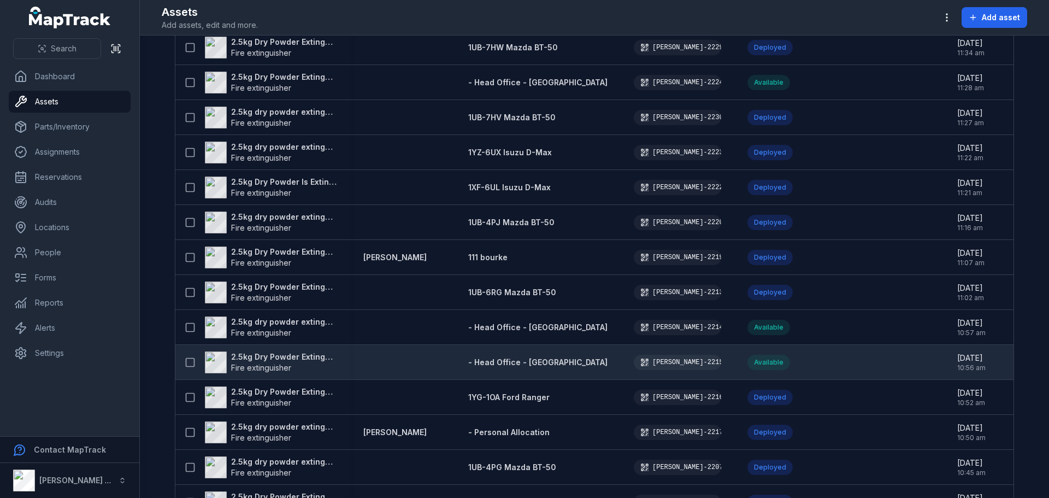
click at [292, 356] on strong "2.5kg Dry Powder Extinguisher" at bounding box center [284, 356] width 106 height 11
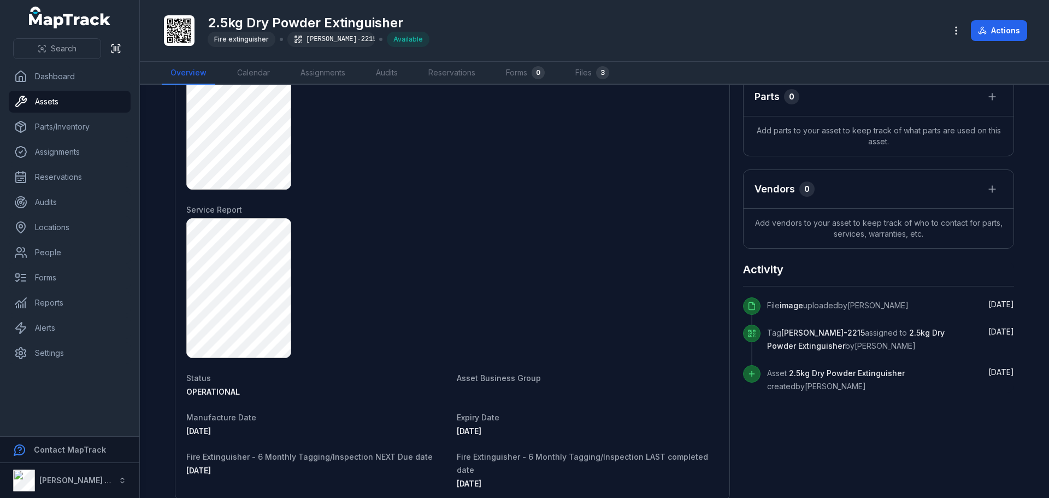
scroll to position [383, 0]
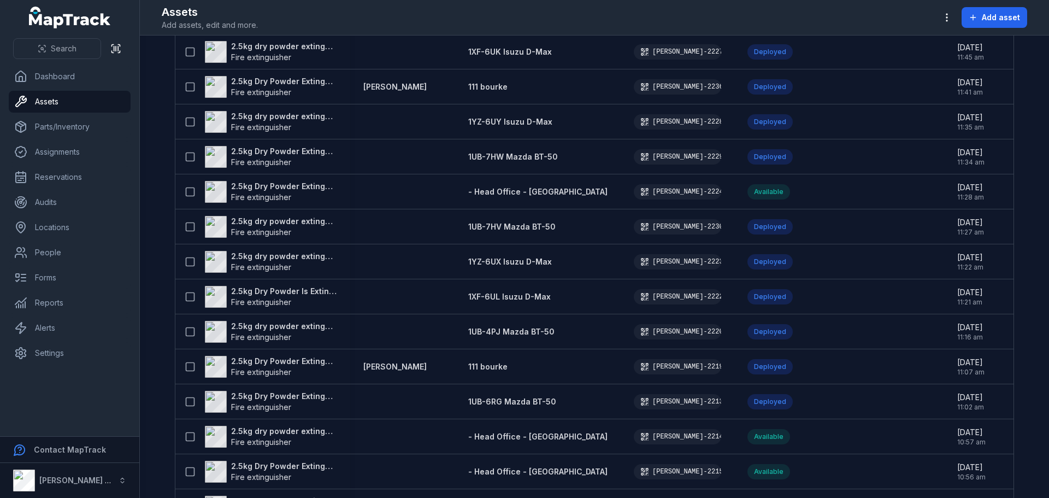
scroll to position [1308, 0]
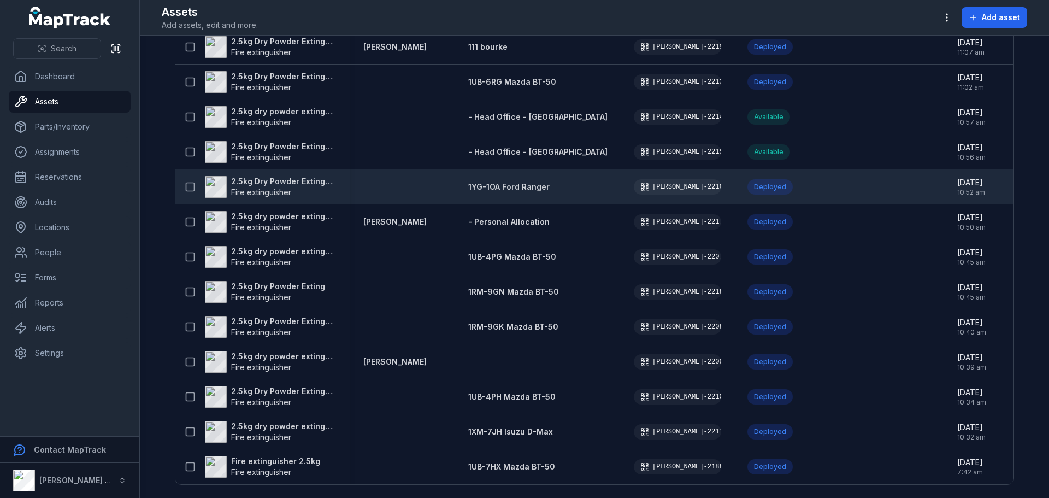
click at [295, 180] on strong "2.5kg Dry Powder Extinguisher" at bounding box center [284, 181] width 106 height 11
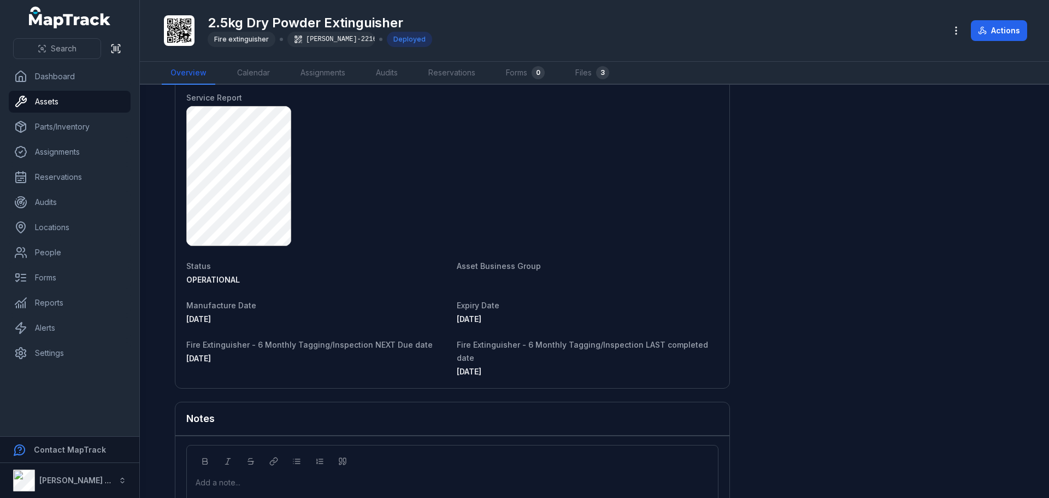
scroll to position [765, 0]
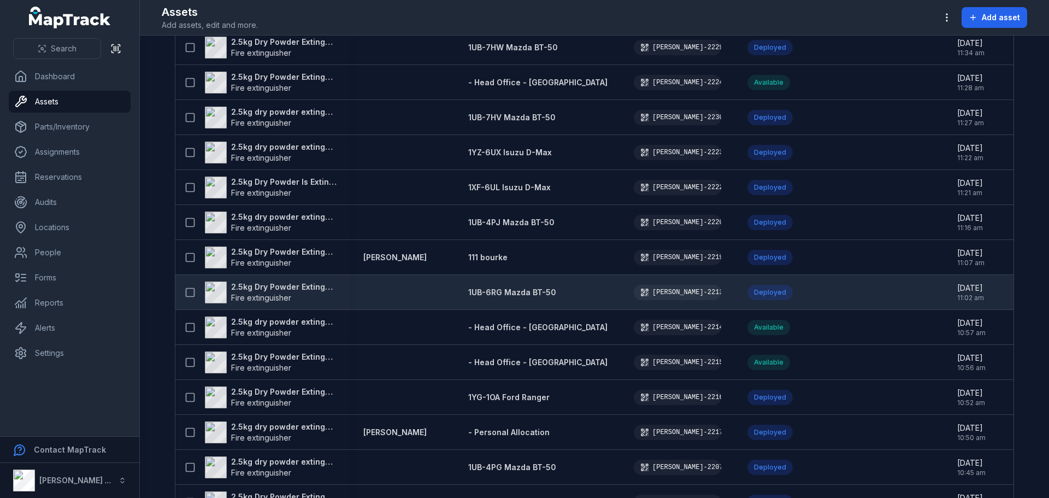
scroll to position [1308, 0]
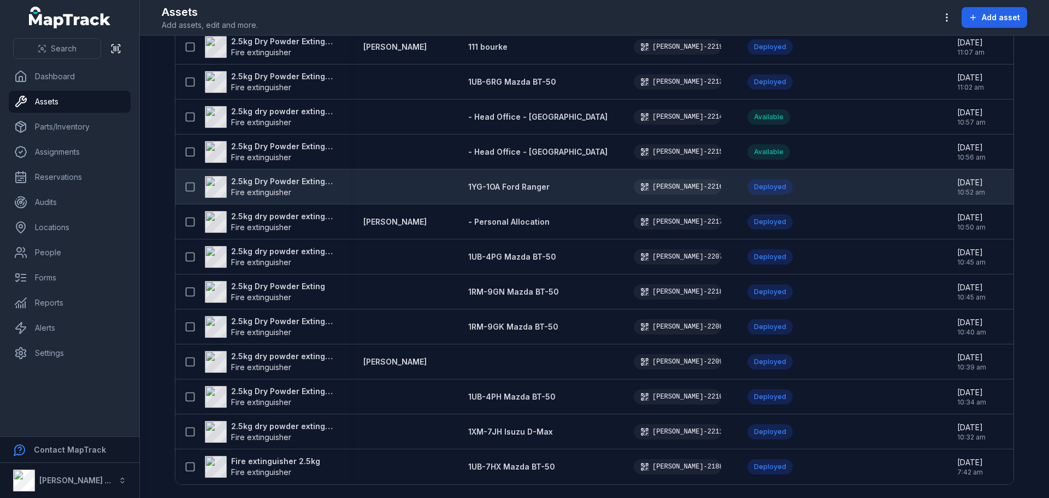
click at [316, 180] on strong "2.5kg Dry Powder Extinguisher" at bounding box center [284, 181] width 106 height 11
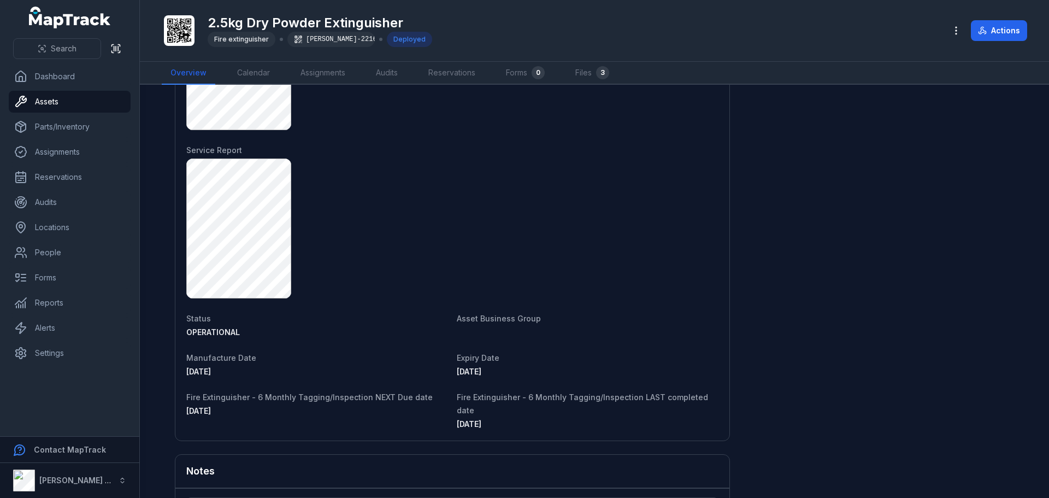
scroll to position [765, 0]
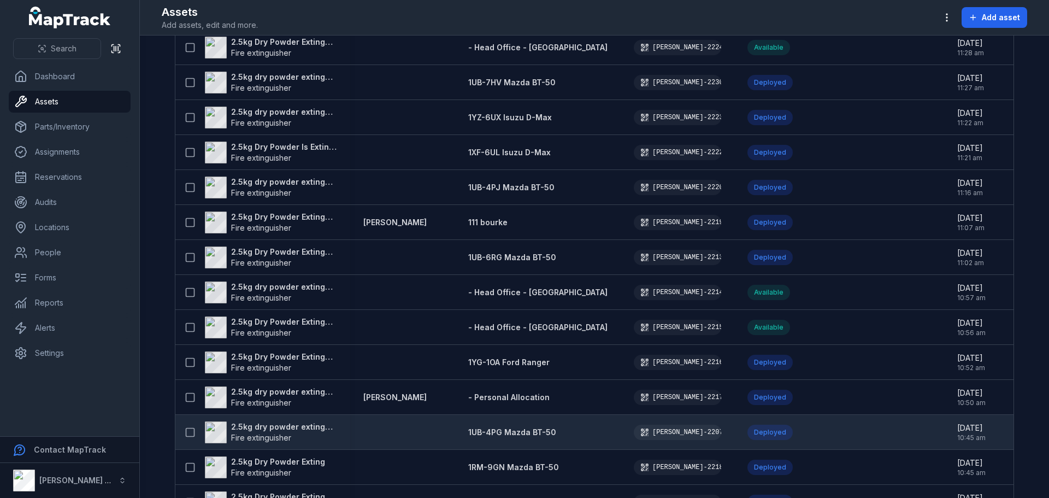
scroll to position [1148, 0]
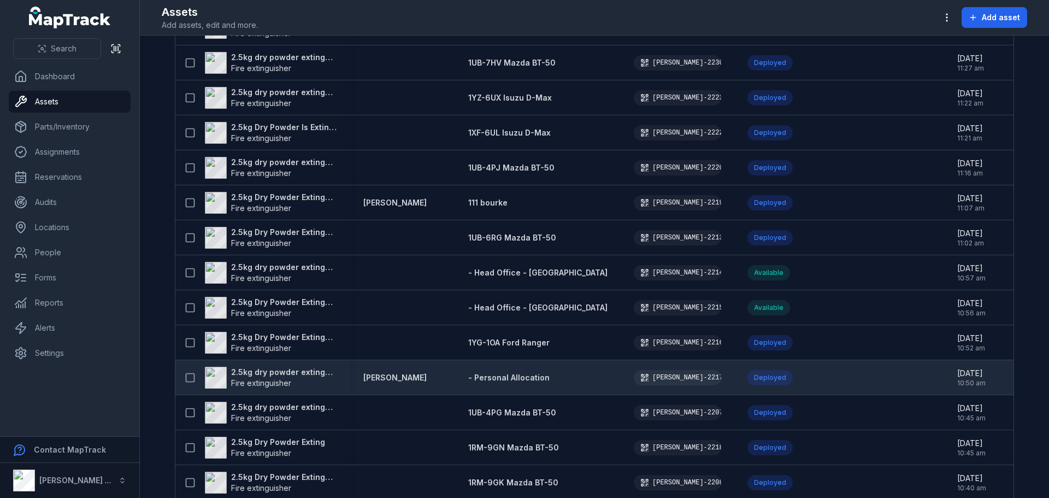
click at [320, 370] on strong "2.5kg dry powder extinguisher" at bounding box center [284, 372] width 106 height 11
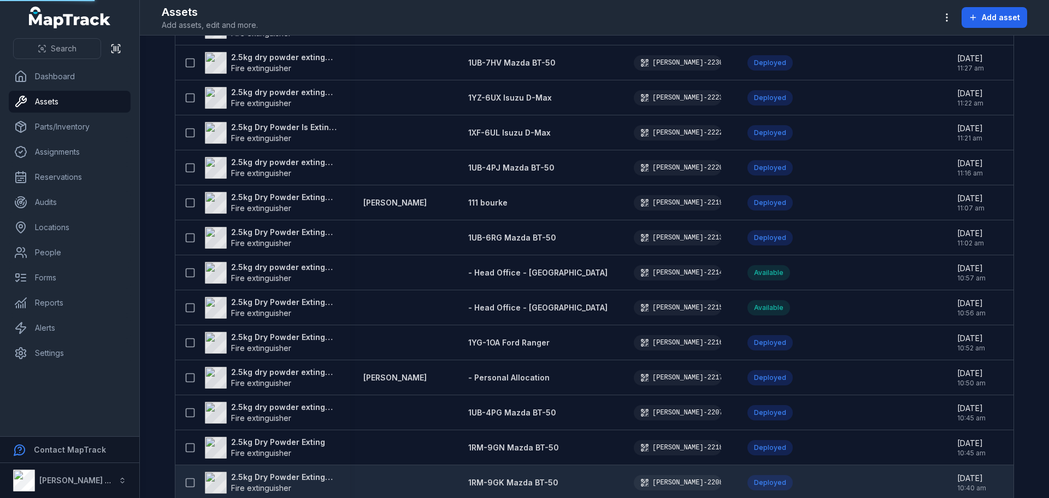
scroll to position [1208, 0]
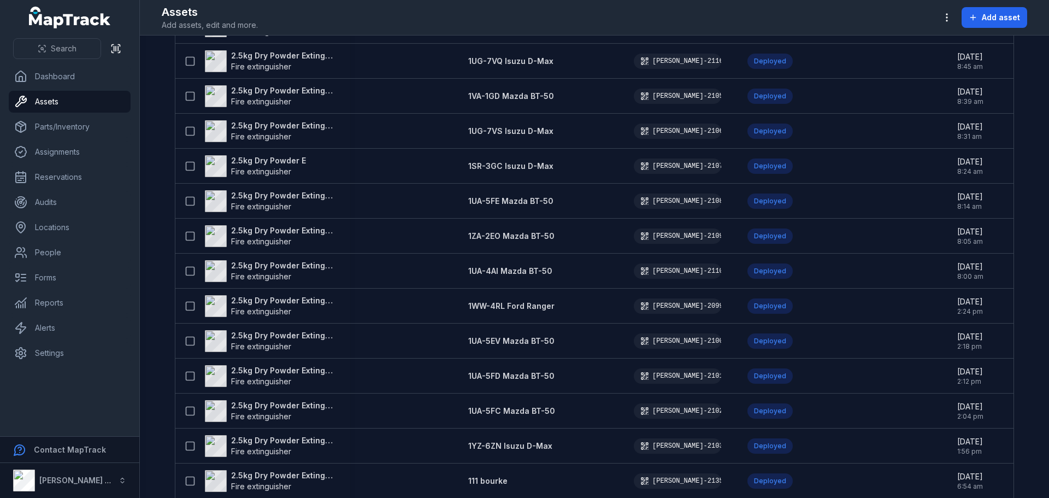
scroll to position [1308, 0]
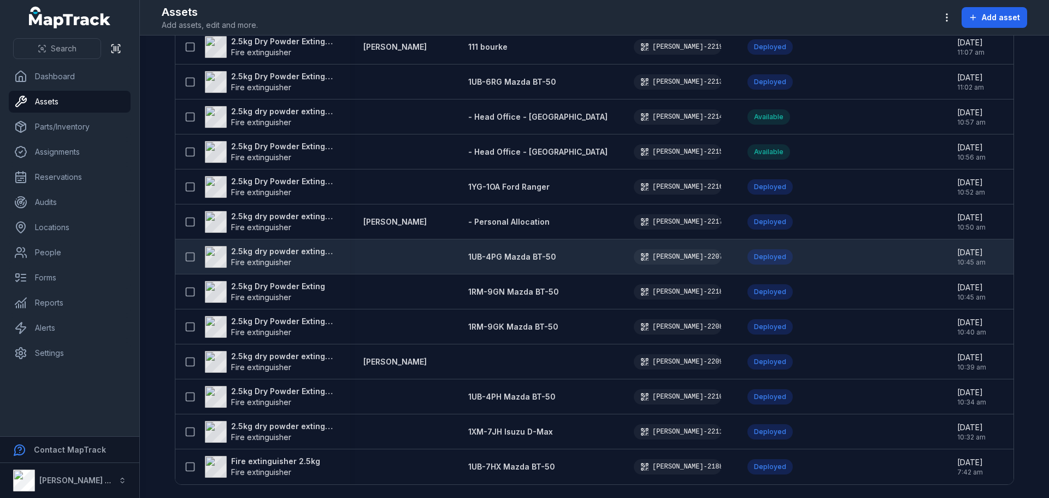
click at [240, 247] on strong "2.5kg dry powder extinguisher" at bounding box center [284, 251] width 106 height 11
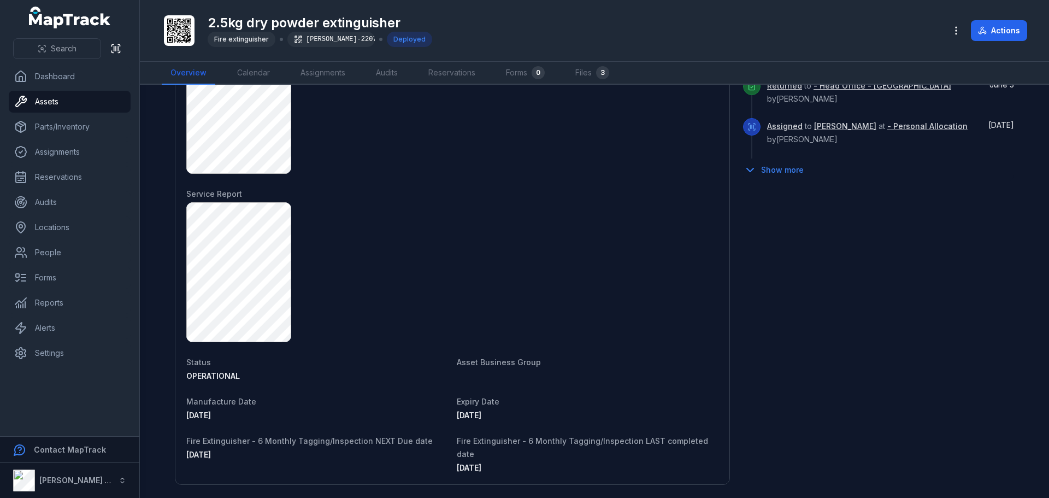
scroll to position [816, 0]
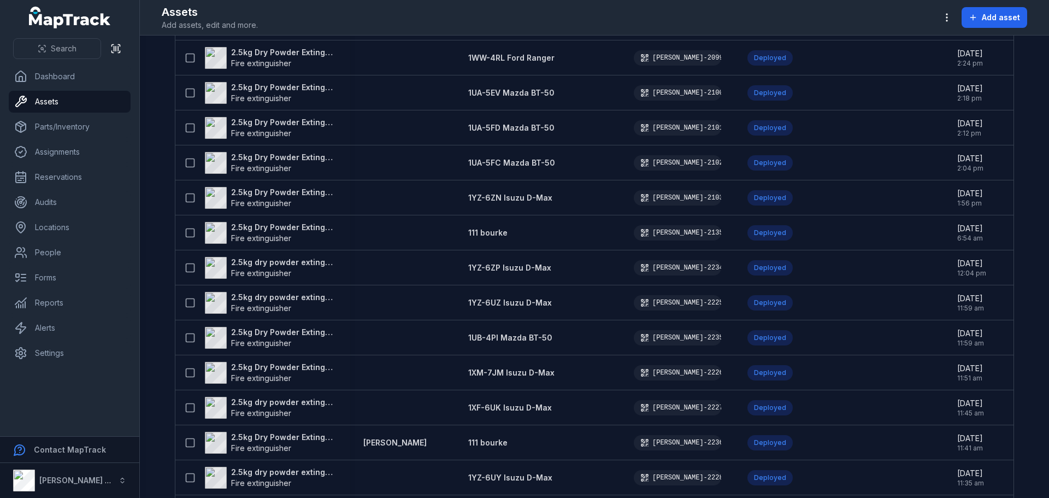
scroll to position [1308, 0]
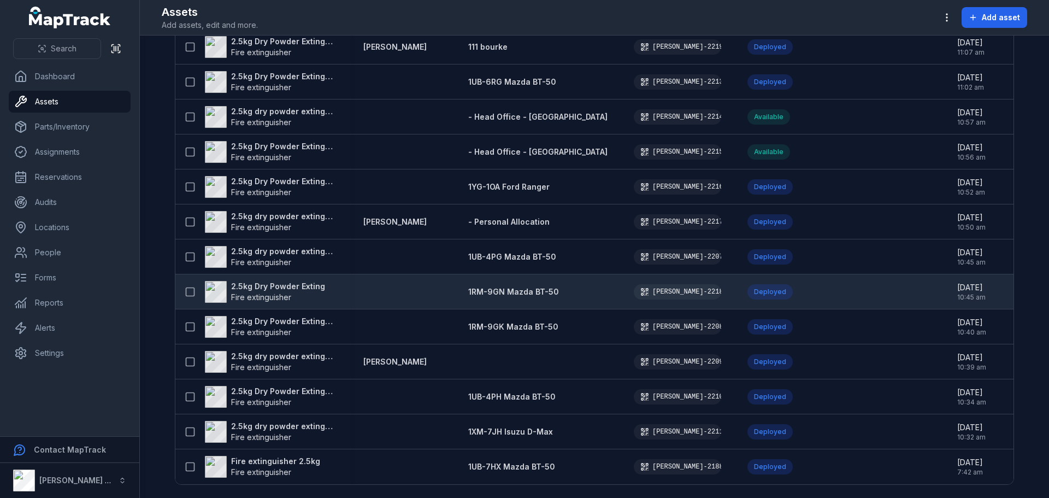
click at [269, 281] on strong "2.5kg Dry Powder Exting" at bounding box center [278, 286] width 94 height 11
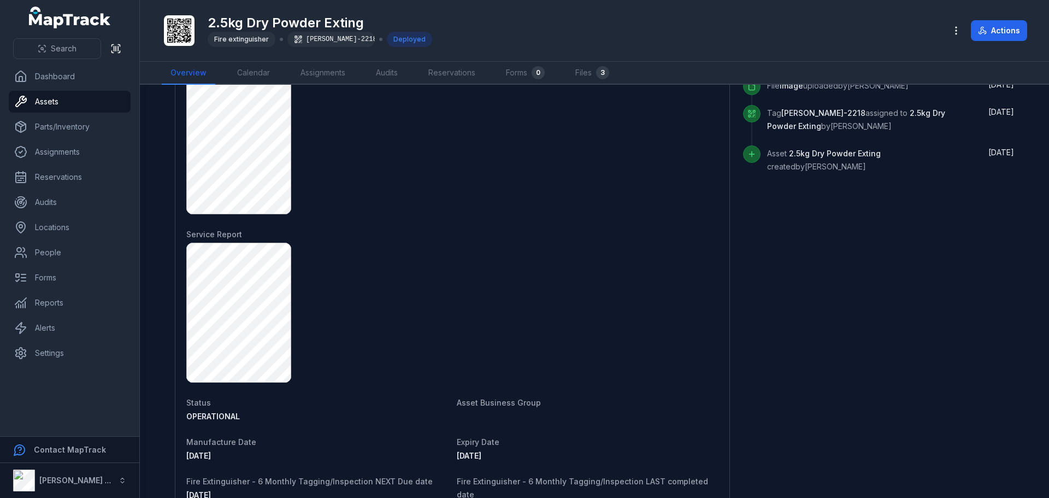
scroll to position [656, 0]
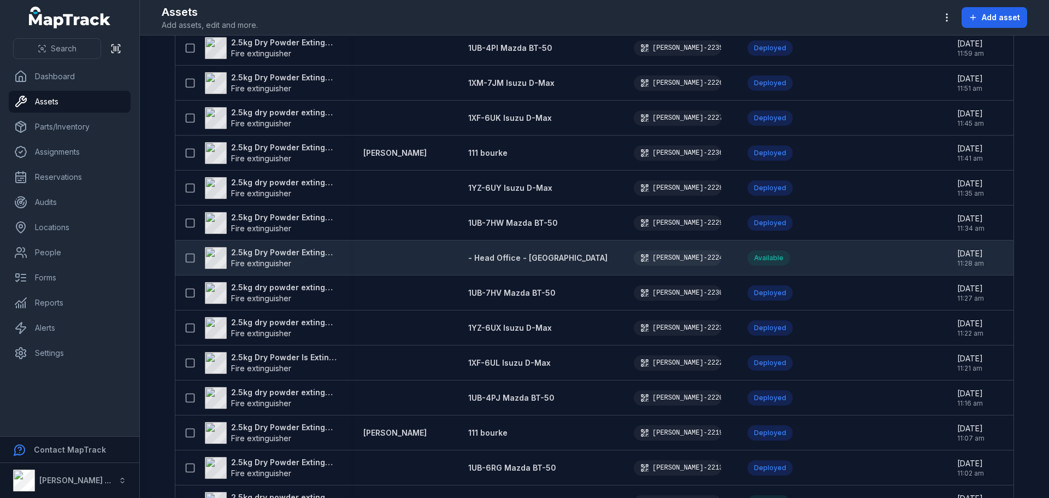
scroll to position [1308, 0]
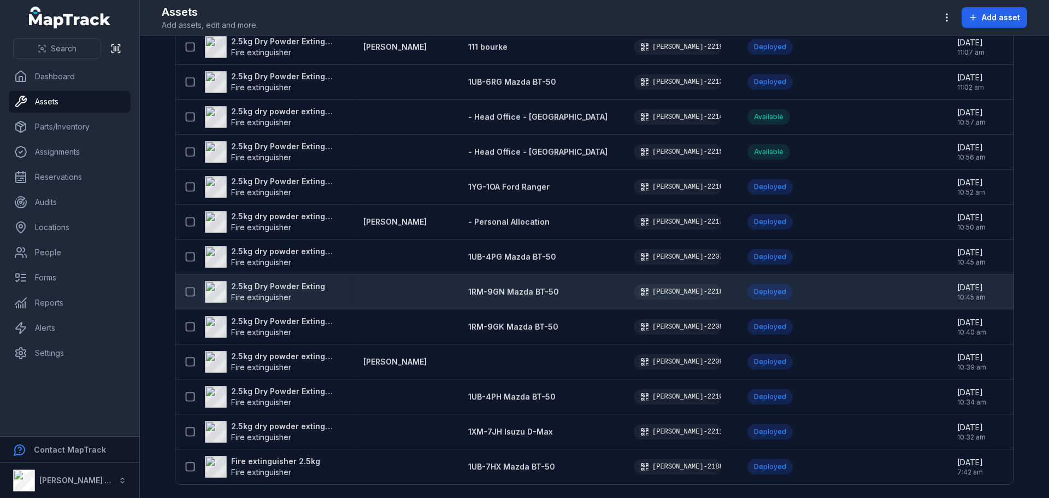
click at [302, 281] on strong "2.5kg Dry Powder Exting" at bounding box center [278, 286] width 94 height 11
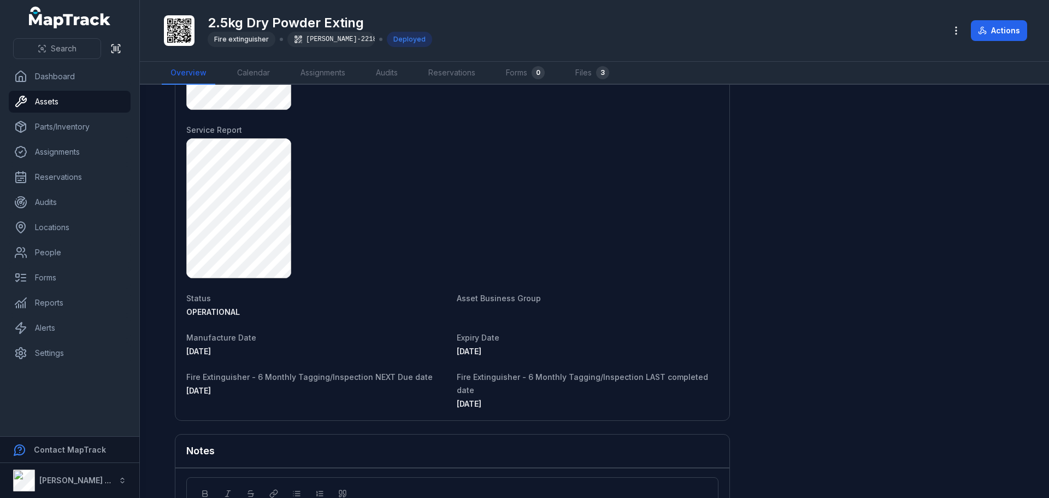
scroll to position [816, 0]
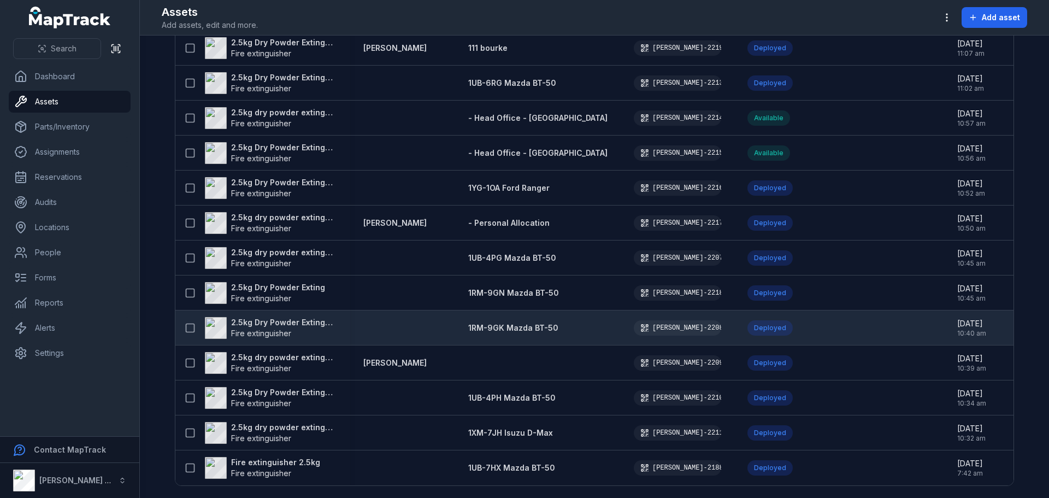
scroll to position [1308, 0]
click at [276, 316] on strong "2.5kg Dry Powder Extinguisher" at bounding box center [284, 321] width 106 height 11
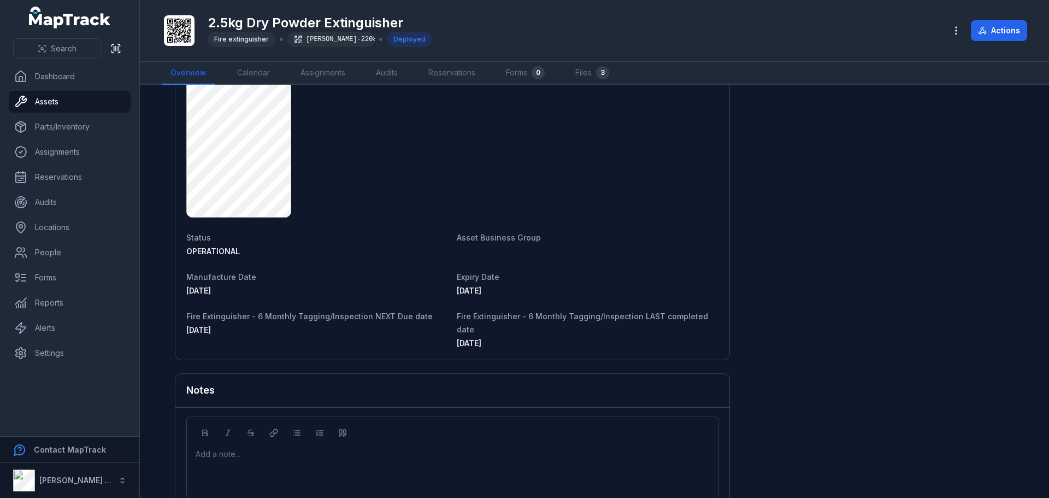
scroll to position [816, 0]
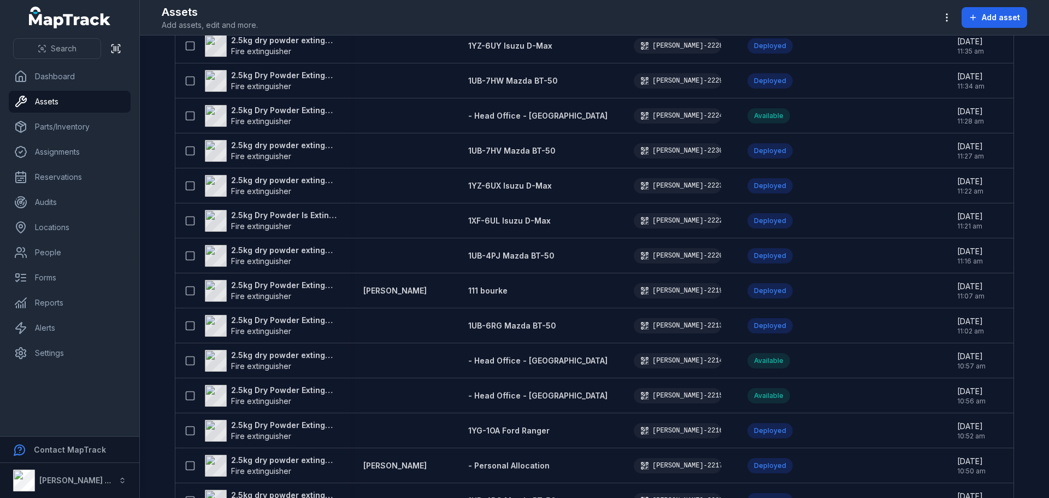
scroll to position [1308, 0]
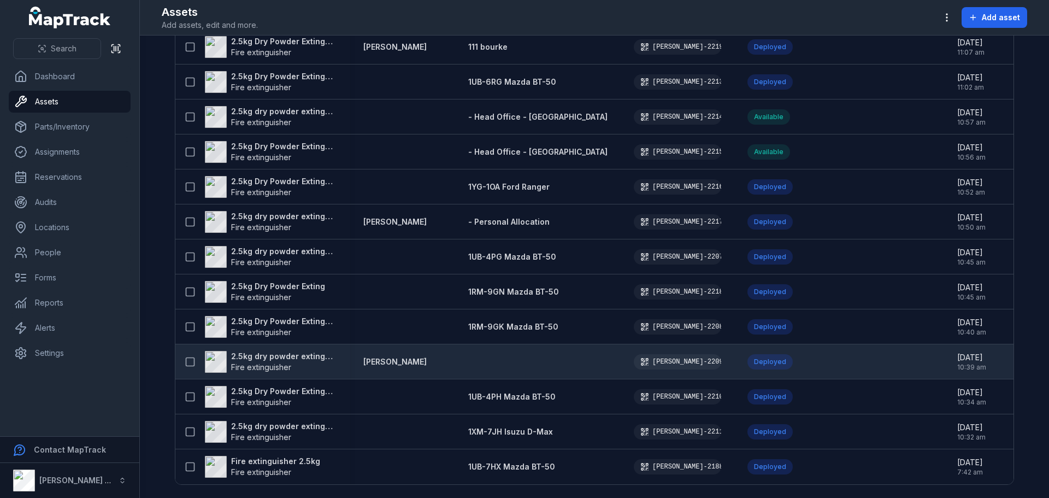
click at [269, 351] on strong "2.5kg dry powder extinguisher" at bounding box center [284, 356] width 106 height 11
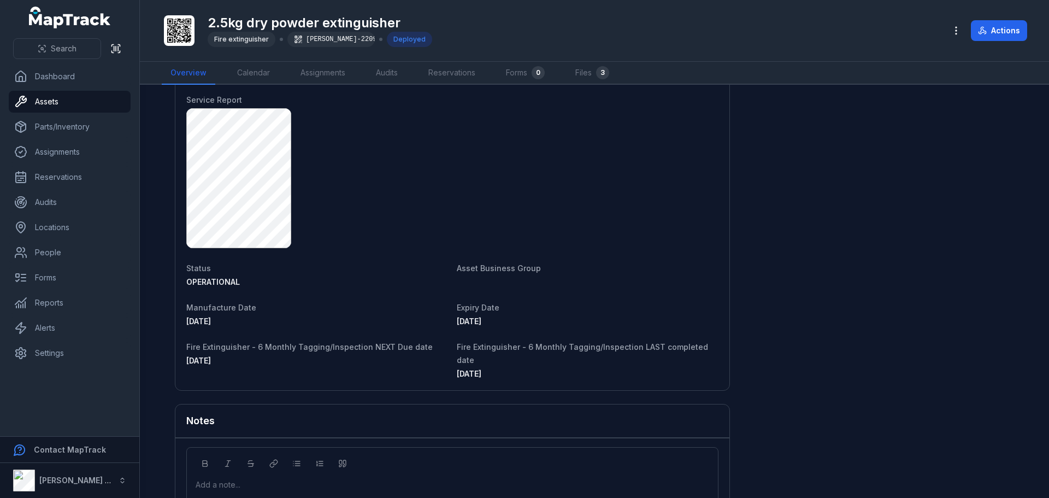
scroll to position [827, 0]
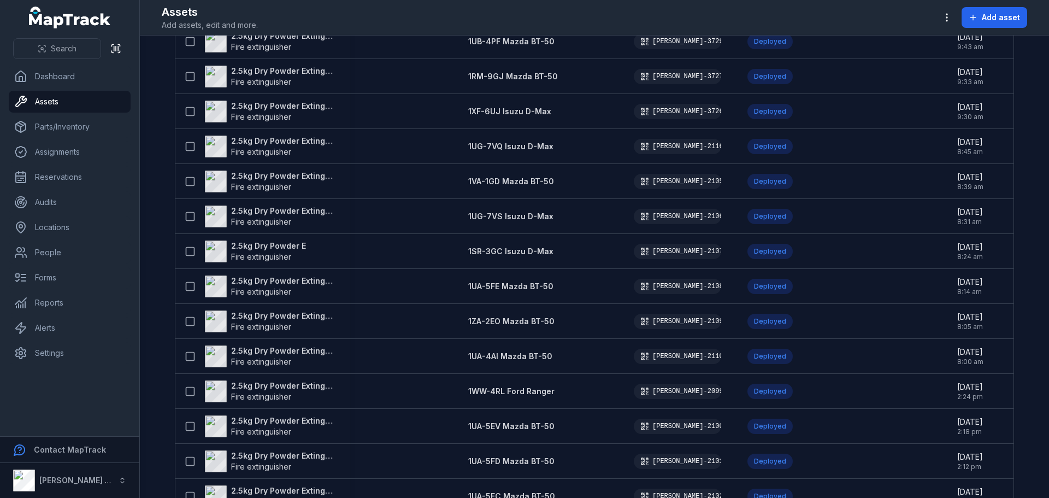
scroll to position [1308, 0]
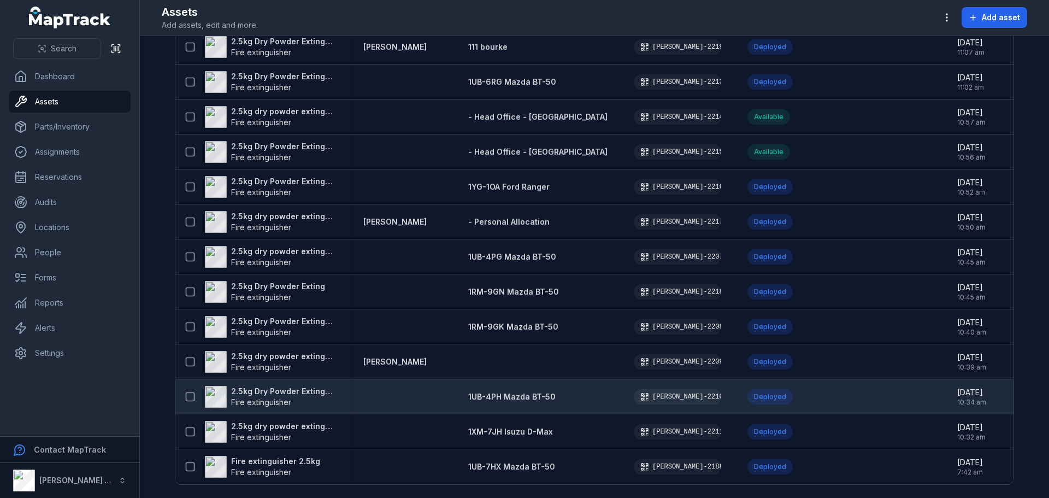
click at [268, 386] on strong "2.5kg Dry Powder Extinguisher" at bounding box center [284, 391] width 106 height 11
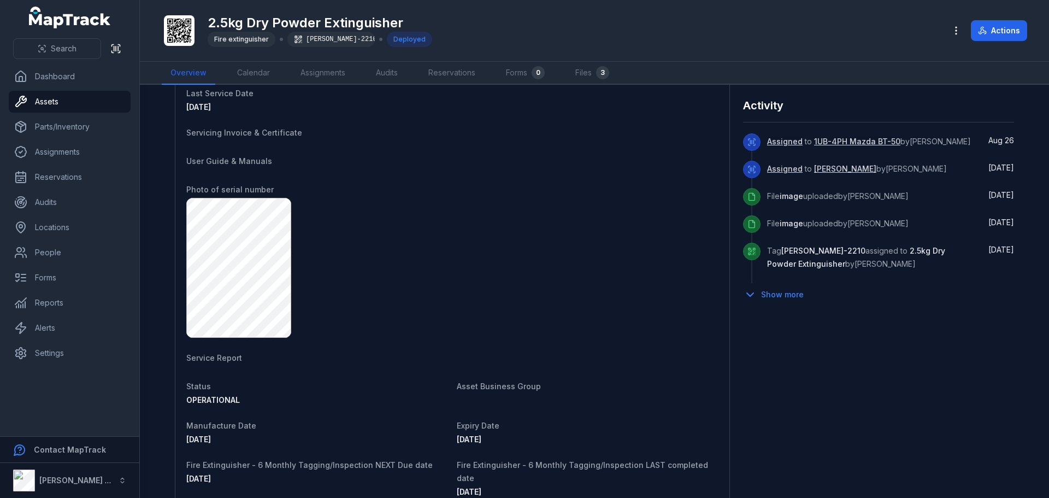
scroll to position [656, 0]
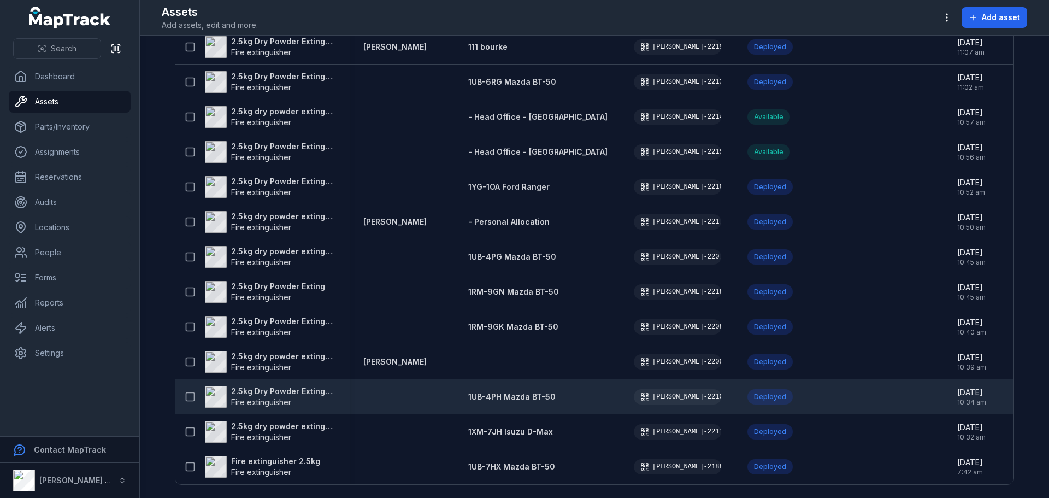
scroll to position [1308, 0]
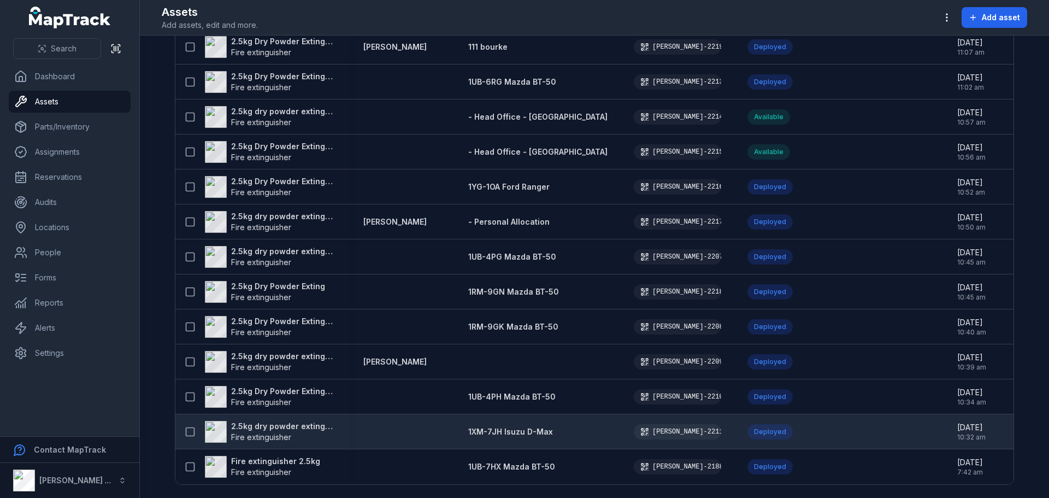
click at [251, 422] on strong "2.5kg dry powder extinguisher" at bounding box center [284, 426] width 106 height 11
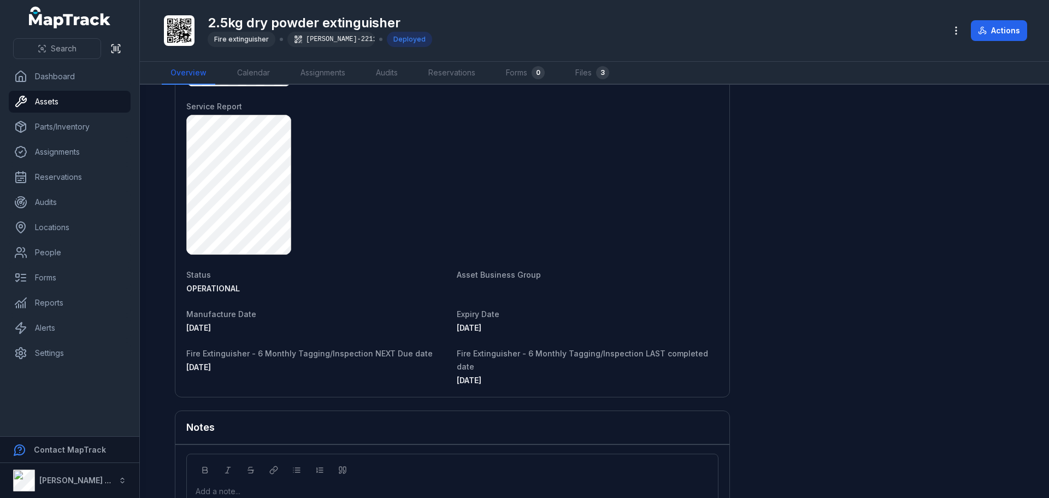
scroll to position [816, 0]
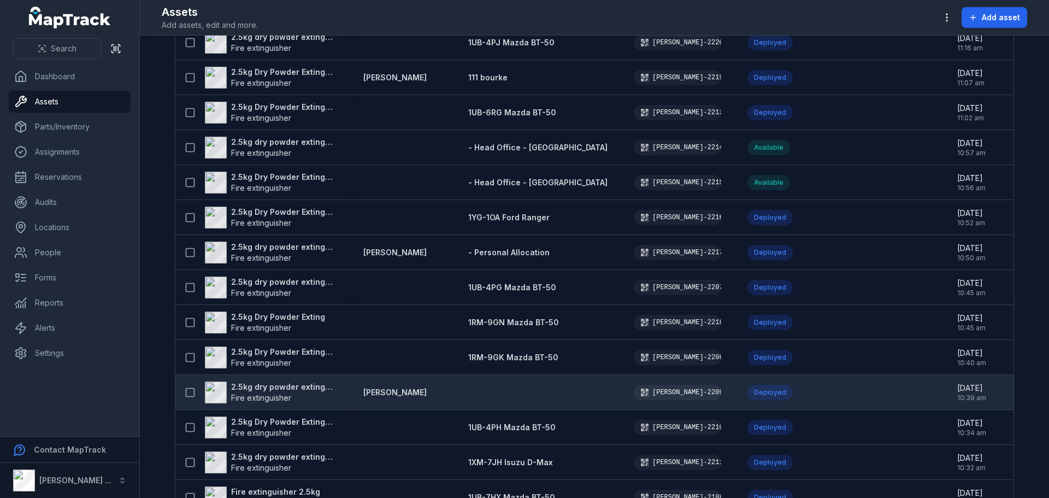
scroll to position [1308, 0]
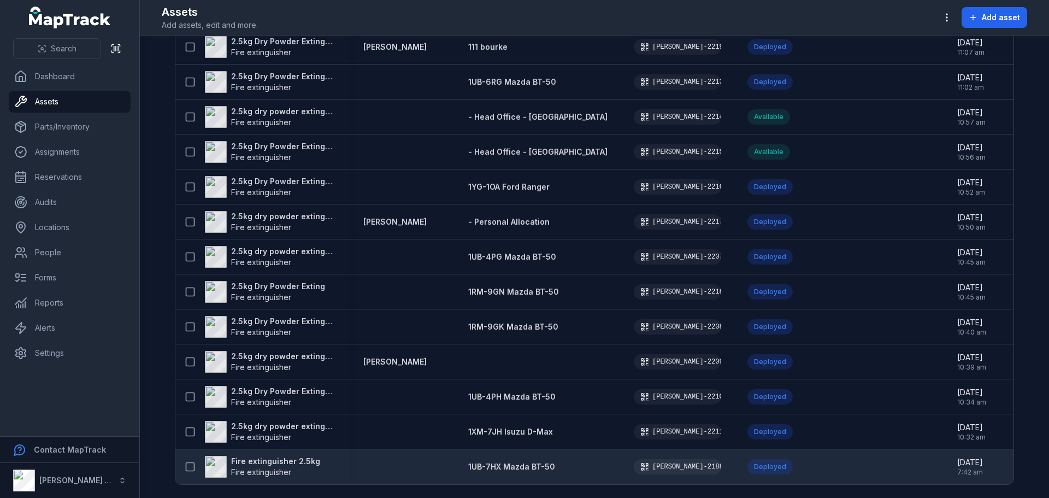
click at [258, 456] on strong "Fire extinguisher 2.5kg" at bounding box center [275, 461] width 89 height 11
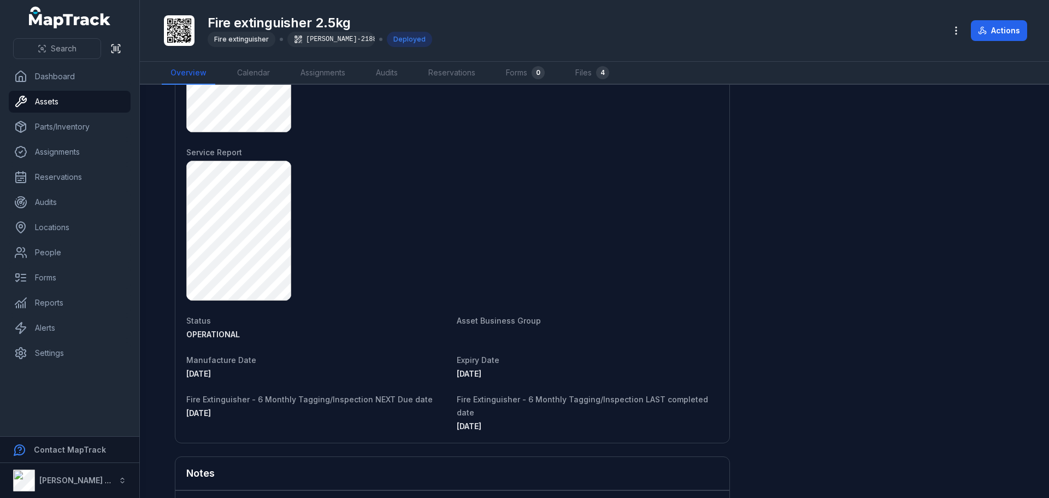
scroll to position [956, 0]
